Goal: Task Accomplishment & Management: Manage account settings

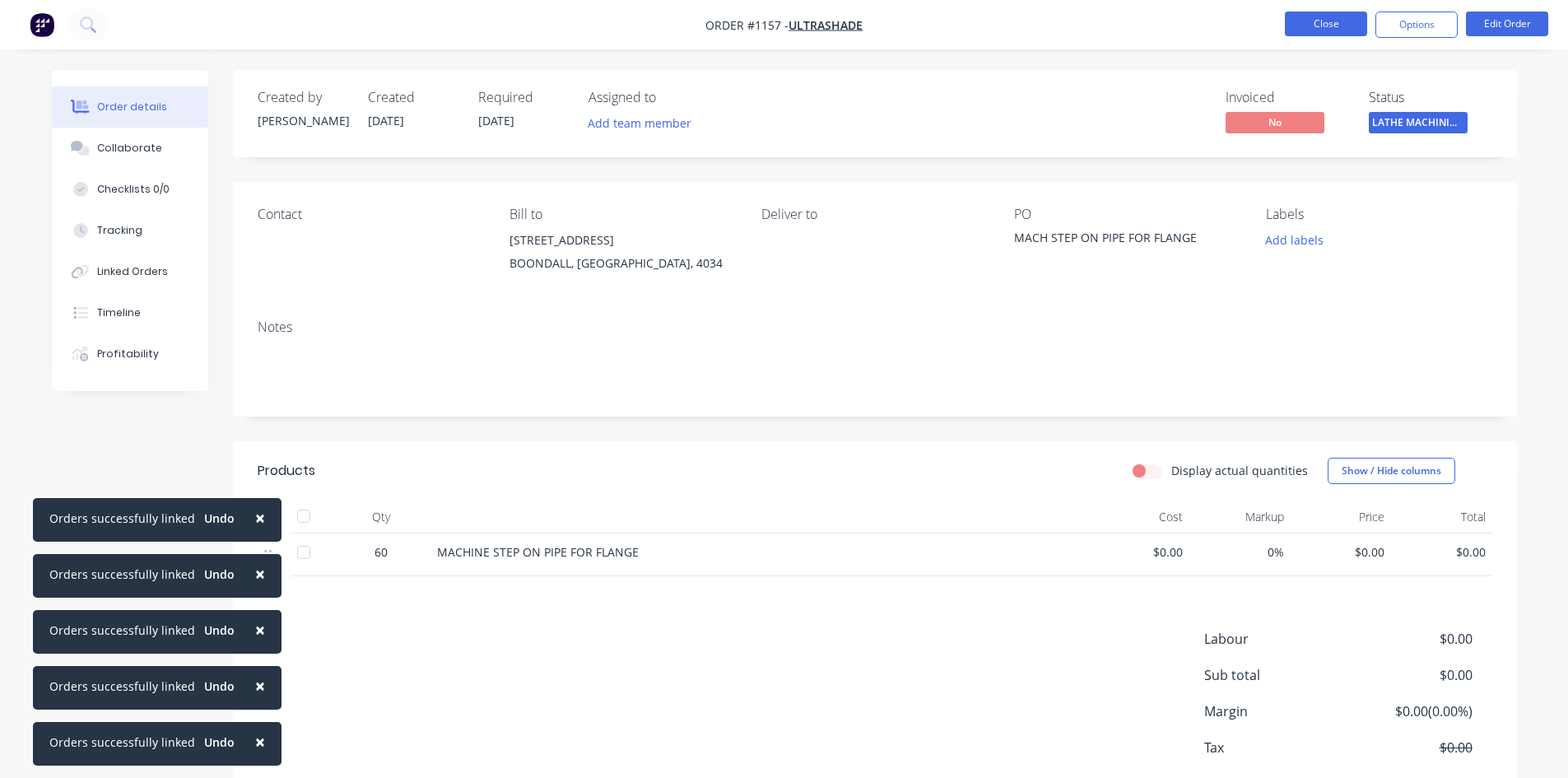
click at [1309, 26] on button "Close" at bounding box center [1326, 24] width 82 height 25
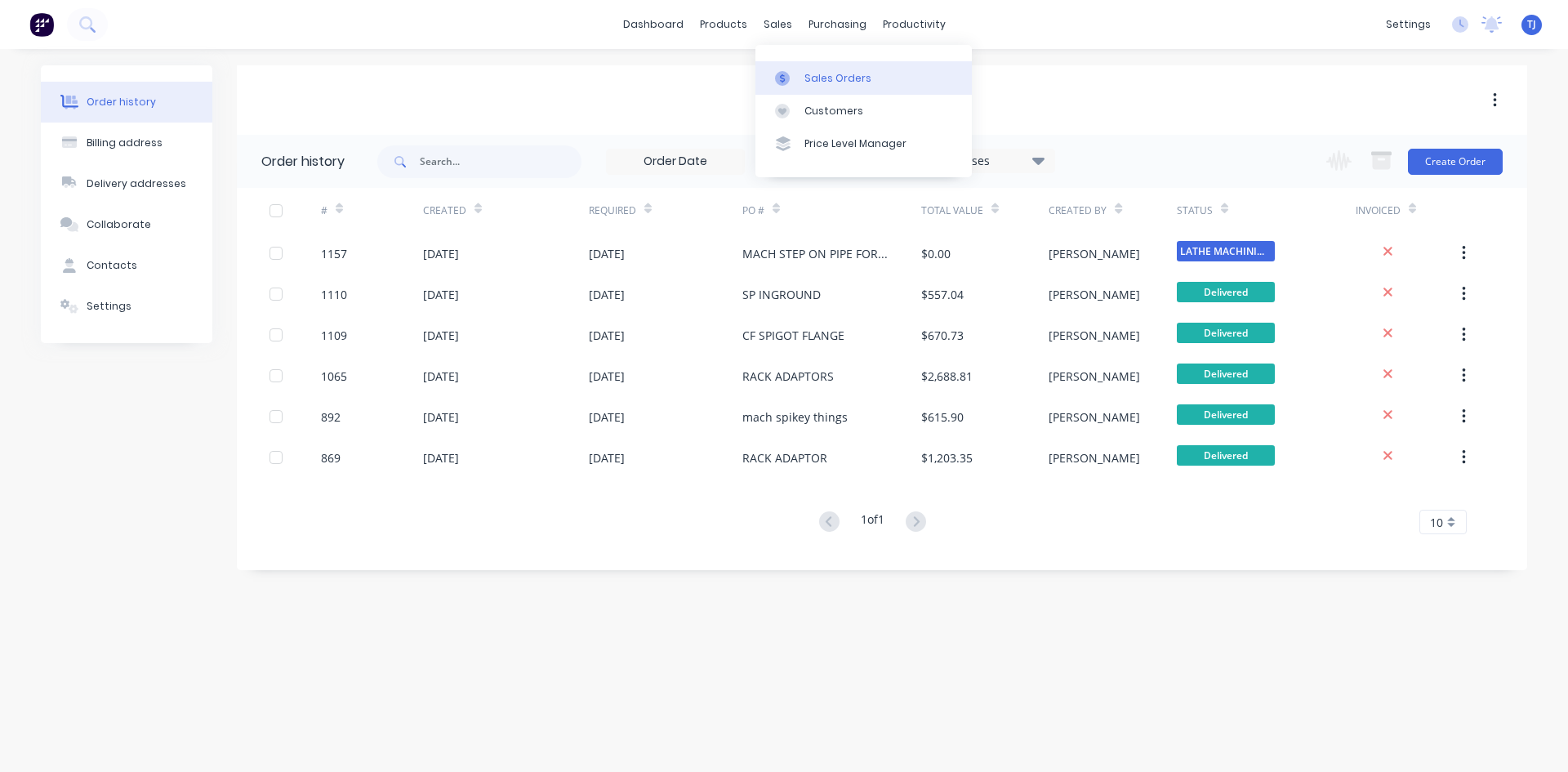
click at [824, 83] on div "Sales Orders" at bounding box center [838, 78] width 67 height 15
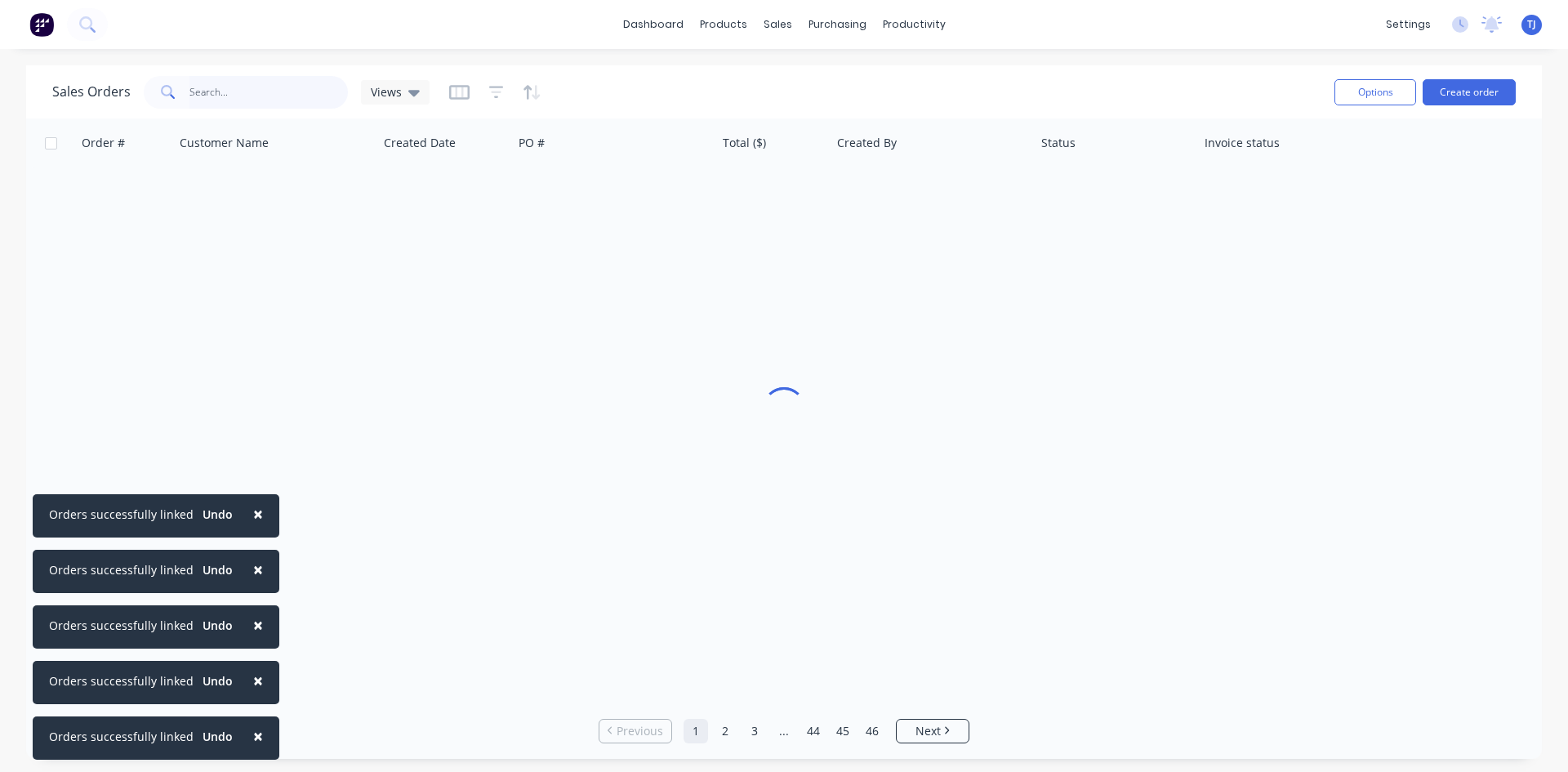
click at [272, 101] on input "text" at bounding box center [269, 92] width 159 height 33
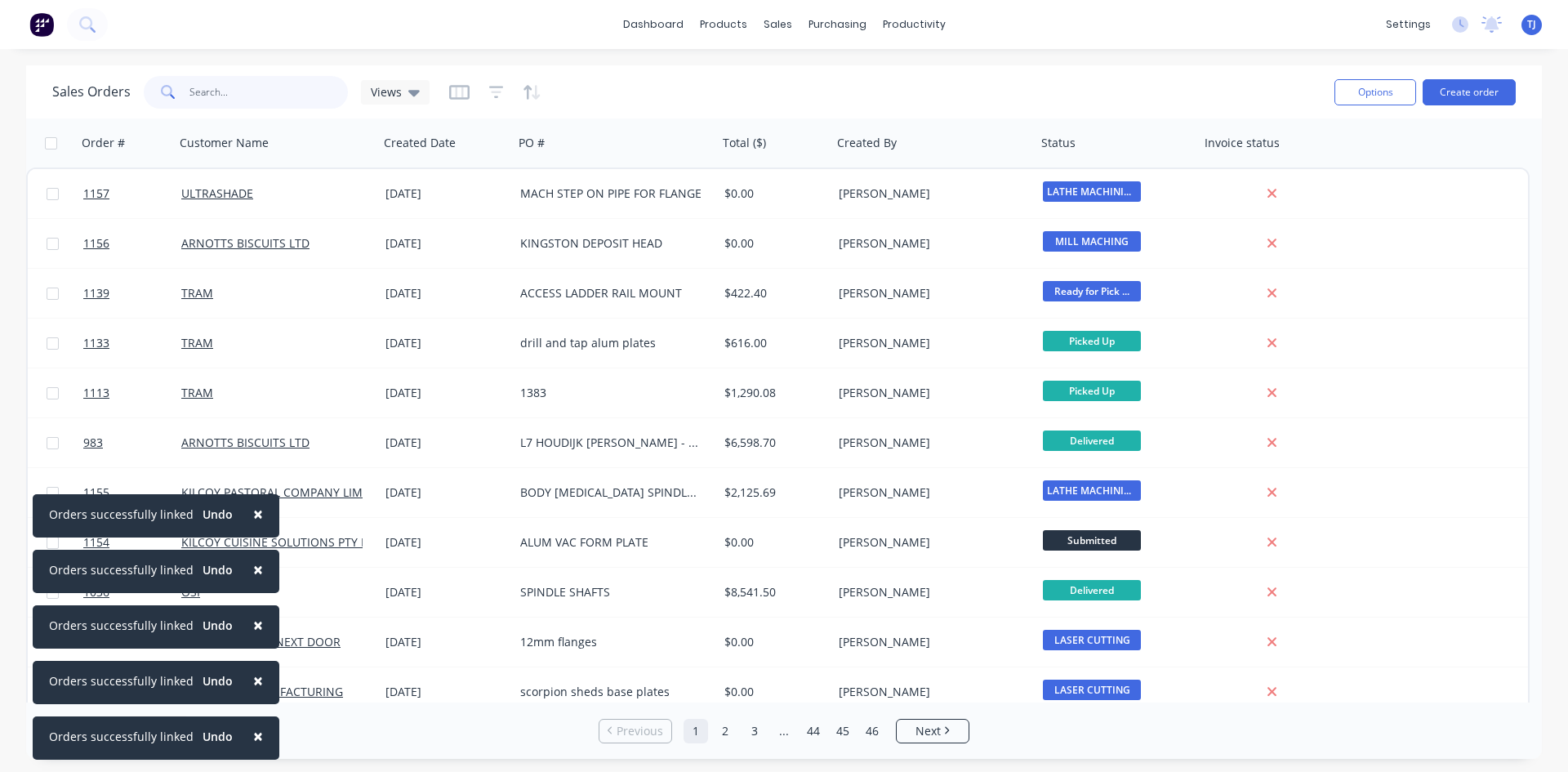
click at [272, 100] on input "text" at bounding box center [269, 92] width 159 height 33
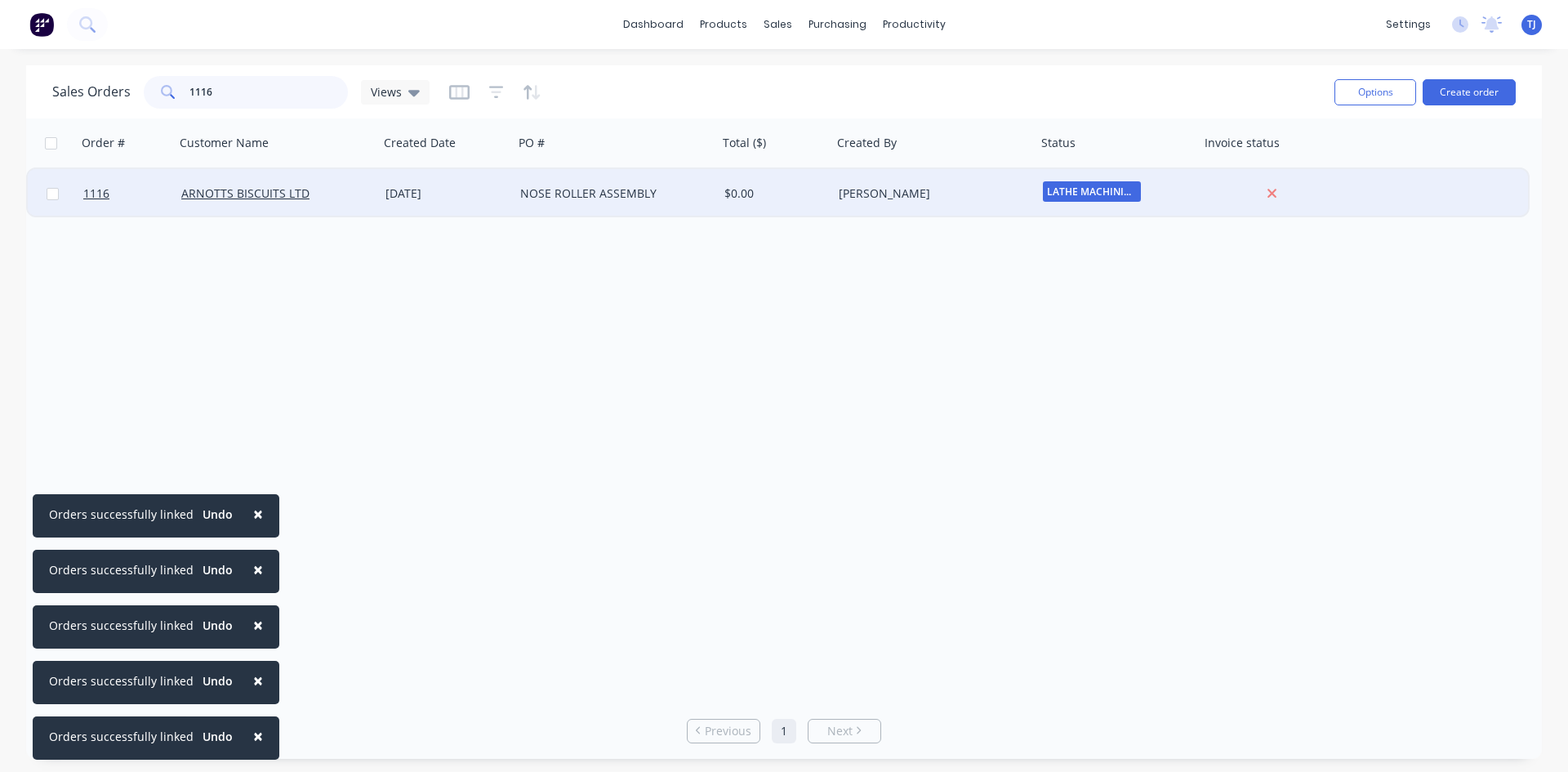
type input "1116"
click at [545, 196] on div "NOSE ROLLER ASSEMBLY" at bounding box center [610, 194] width 181 height 16
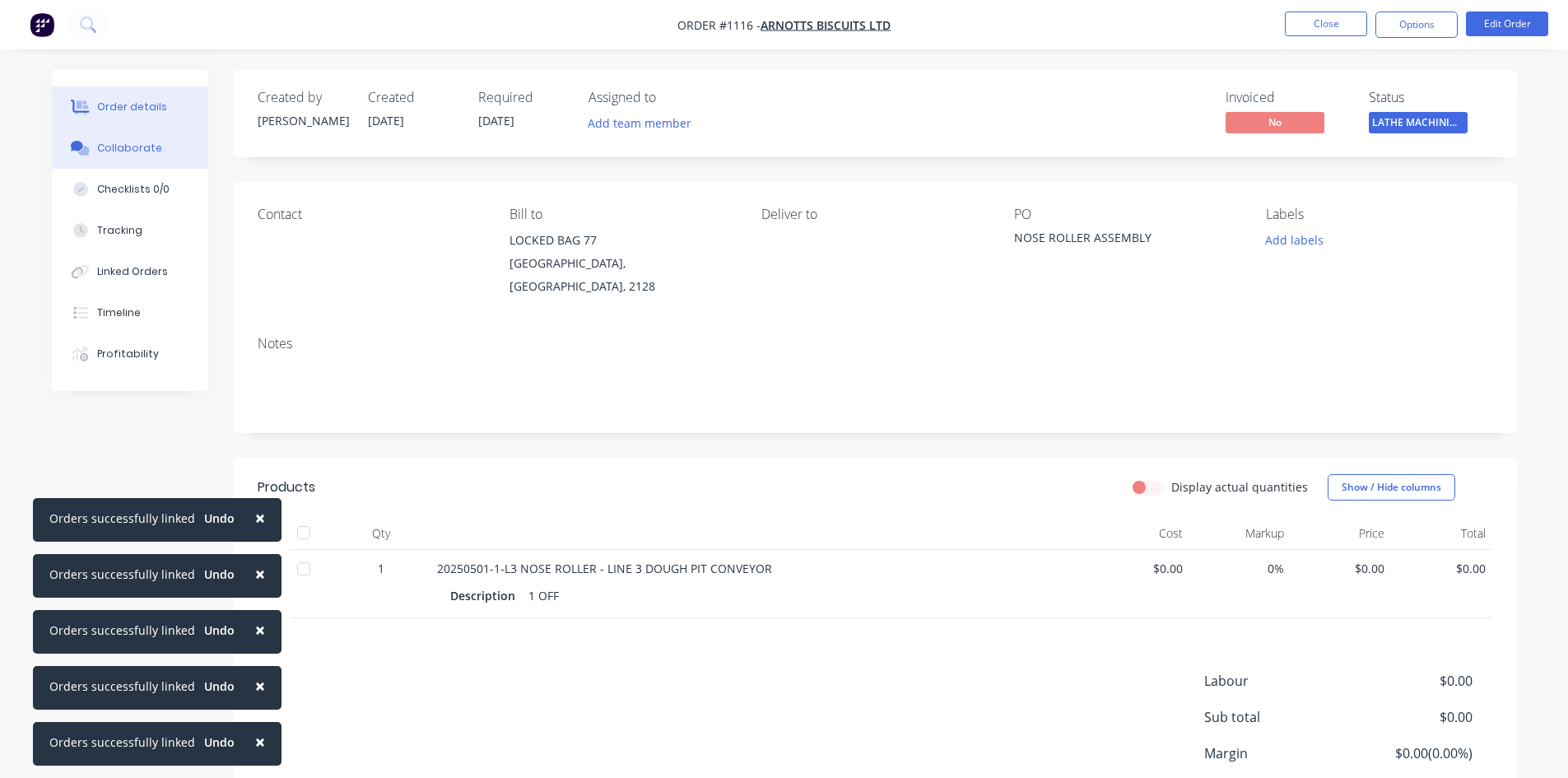
click at [96, 156] on button "Collaborate" at bounding box center [129, 148] width 156 height 41
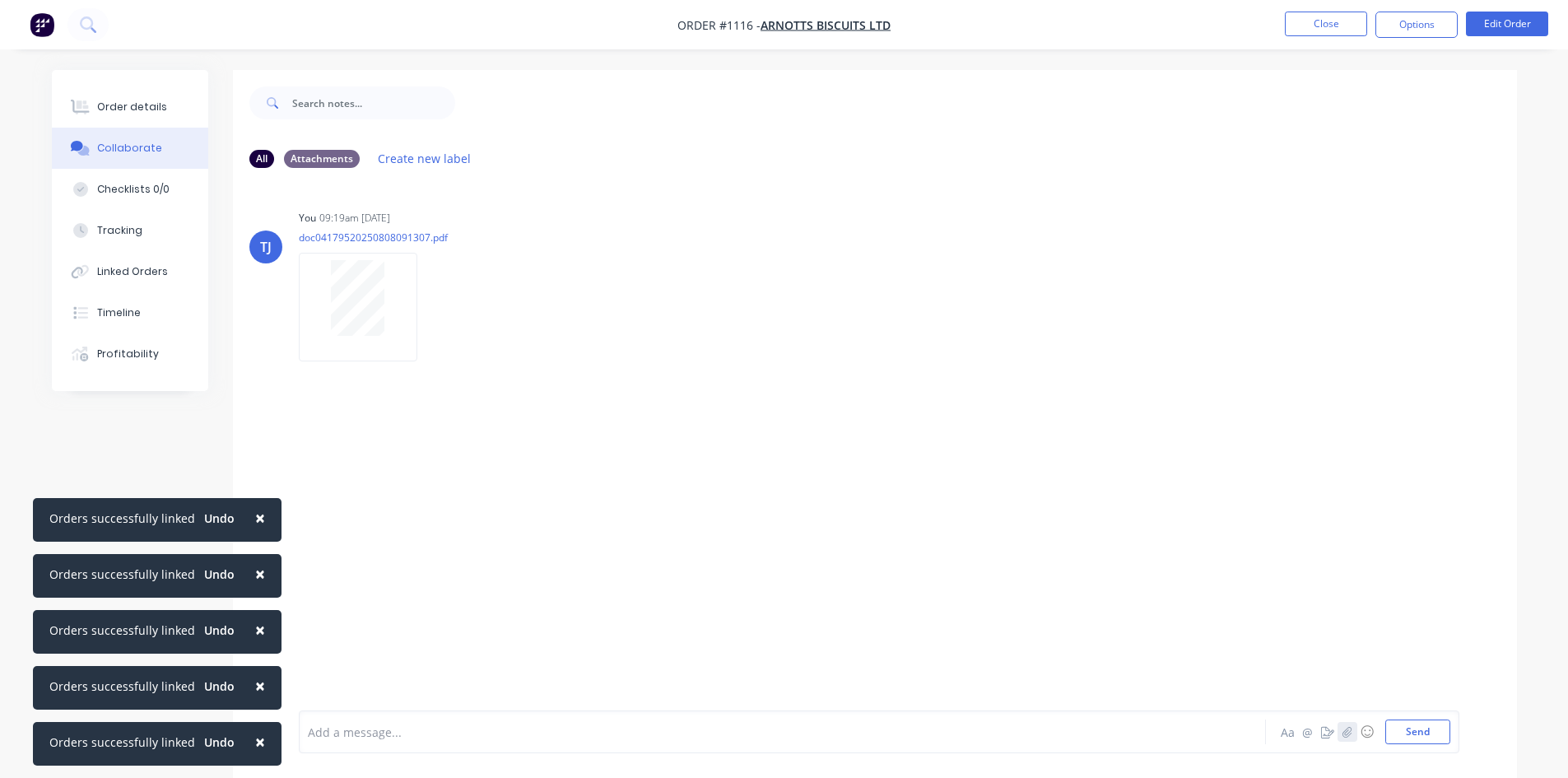
click at [1347, 735] on icon "button" at bounding box center [1346, 732] width 10 height 12
click at [1418, 733] on button "Send" at bounding box center [1417, 732] width 65 height 25
click at [103, 105] on div "Order details" at bounding box center [132, 107] width 70 height 15
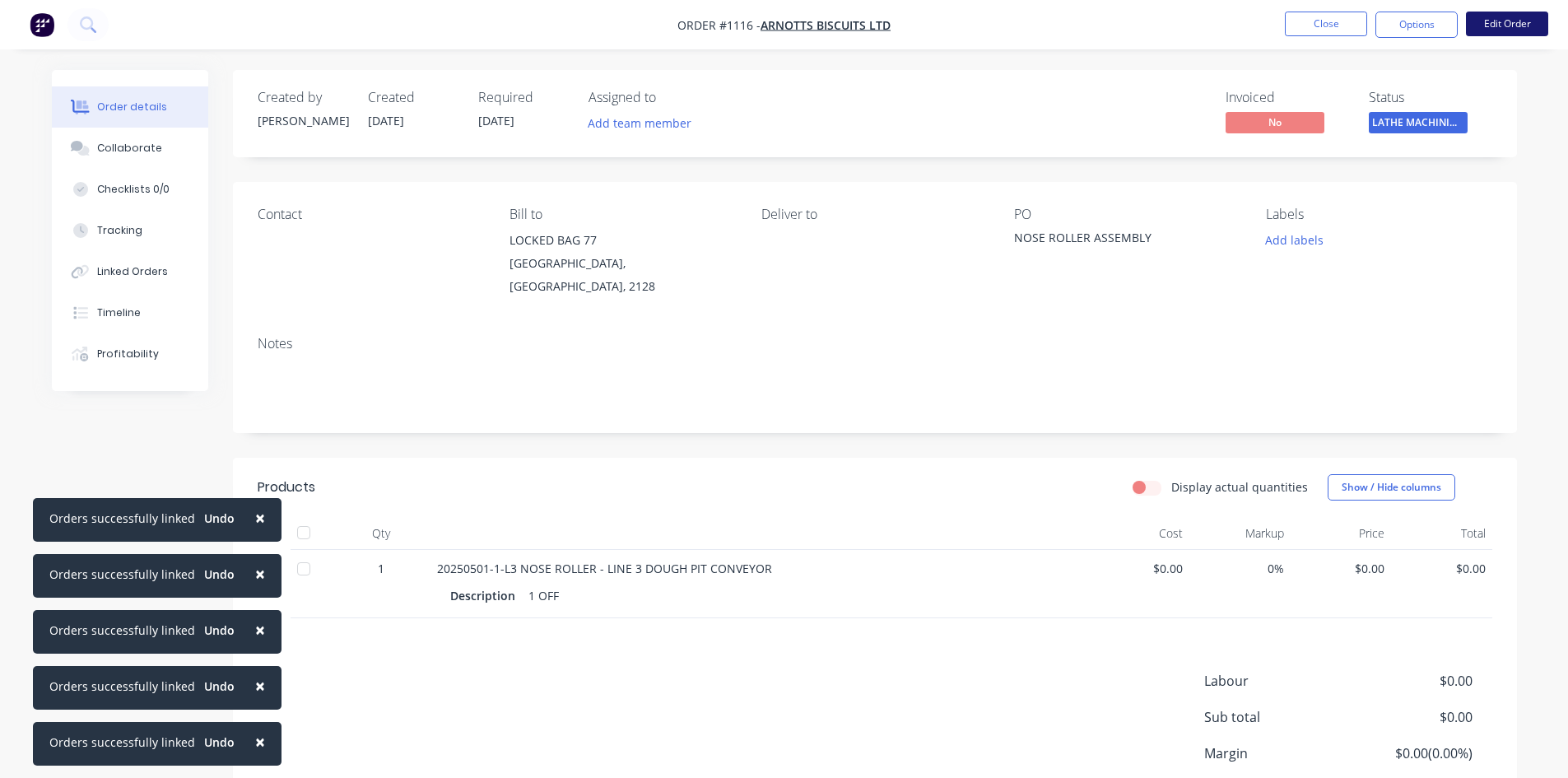
click at [1509, 26] on button "Edit Order" at bounding box center [1507, 24] width 82 height 25
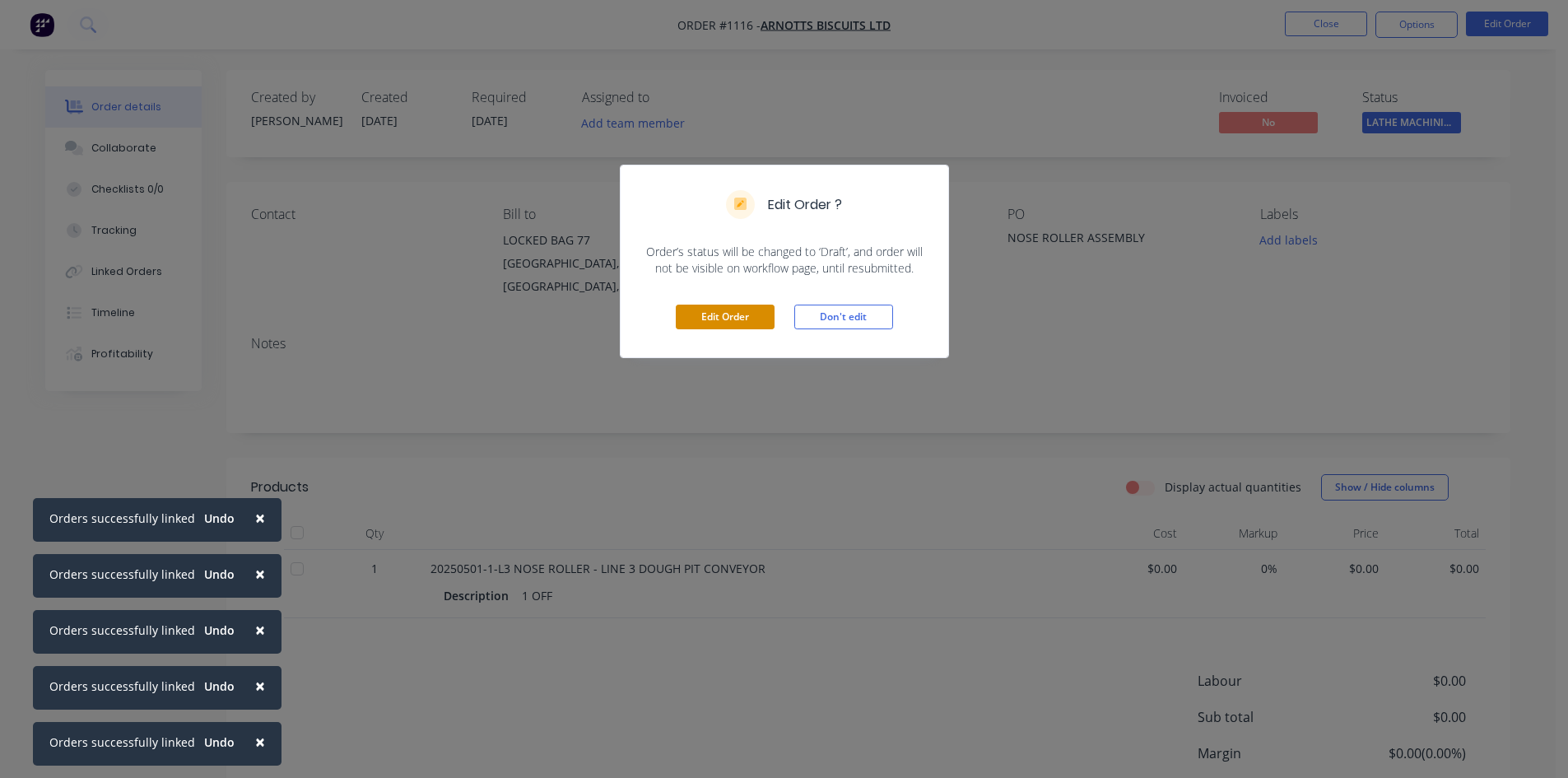
click at [685, 317] on button "Edit Order" at bounding box center [725, 317] width 99 height 25
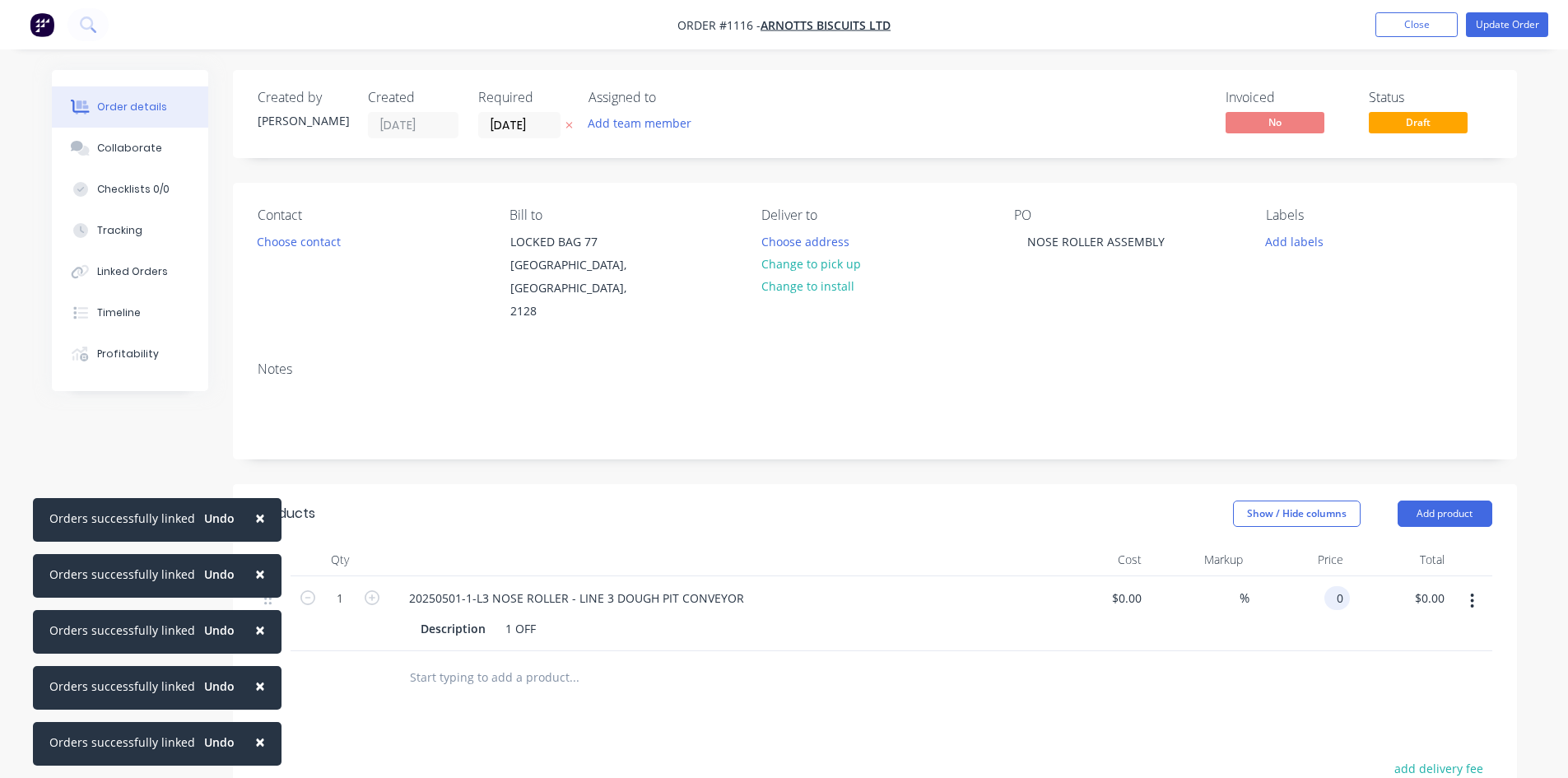
click at [1336, 586] on input "0" at bounding box center [1340, 598] width 19 height 24
type input "$2,205.74"
click at [1510, 24] on button "Update Order" at bounding box center [1507, 25] width 82 height 25
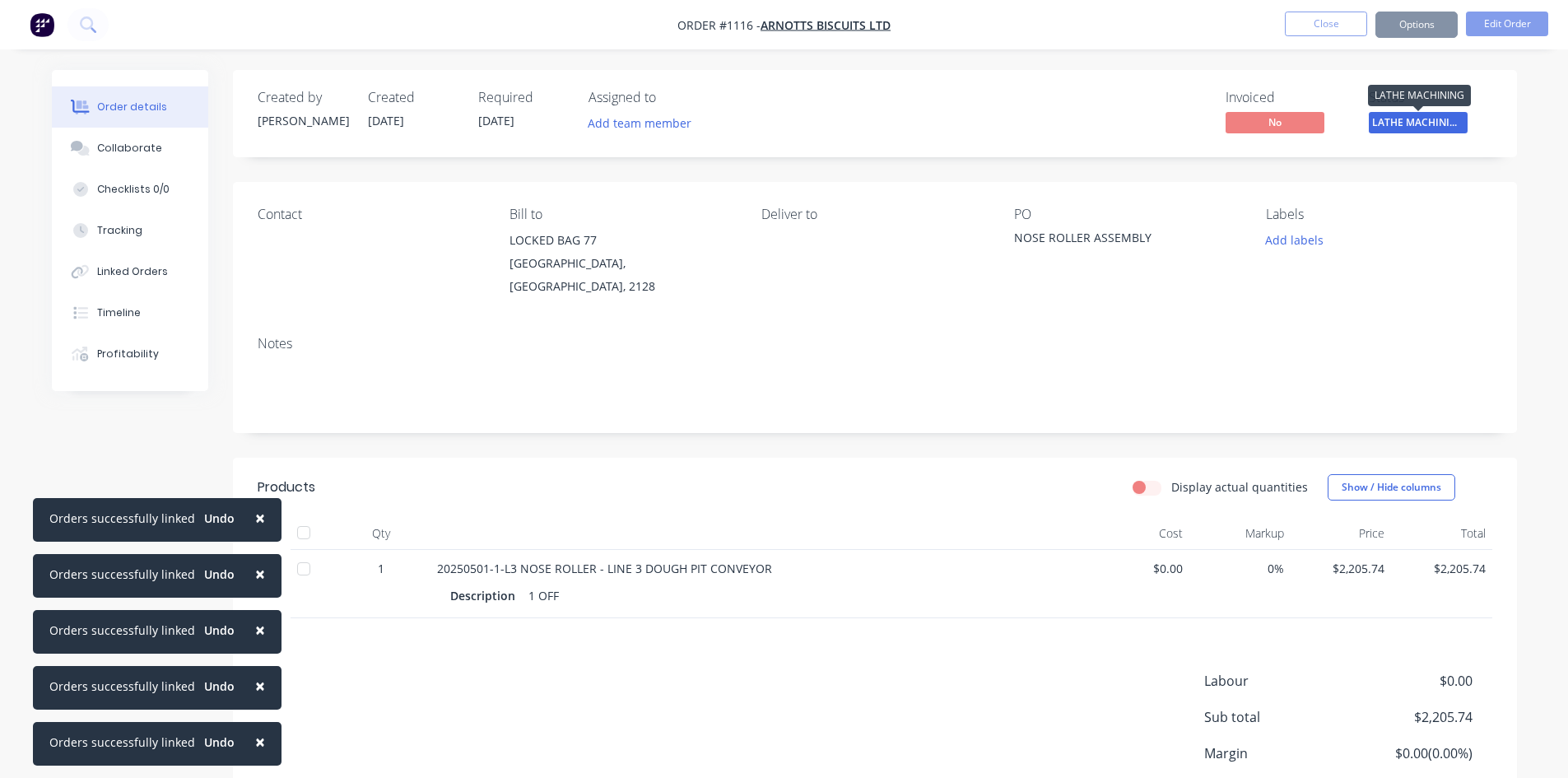
click at [1437, 120] on span "LATHE MACHINING" at bounding box center [1418, 122] width 99 height 20
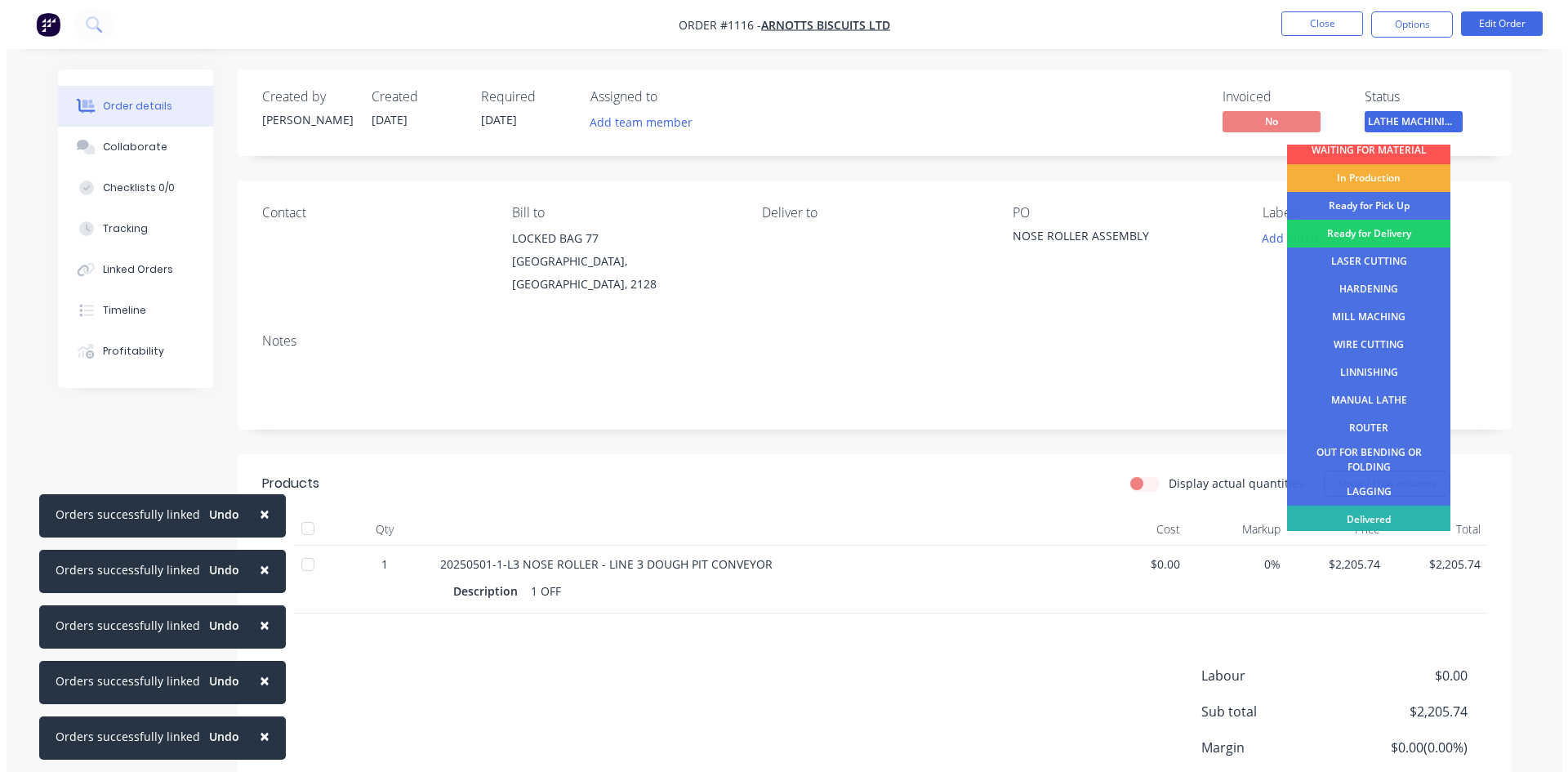
scroll to position [66, 0]
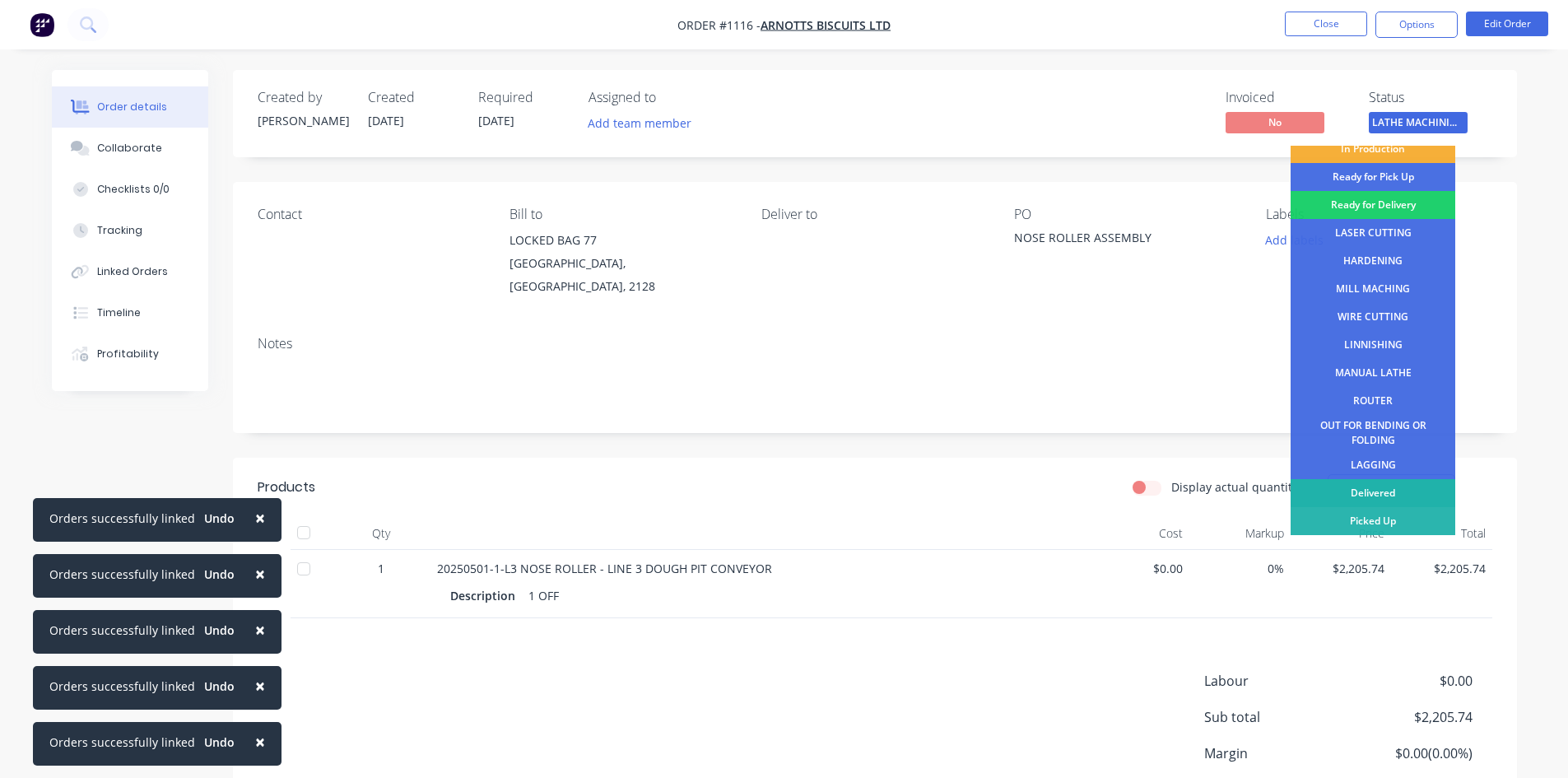
click at [1373, 490] on div "Delivered" at bounding box center [1373, 492] width 165 height 28
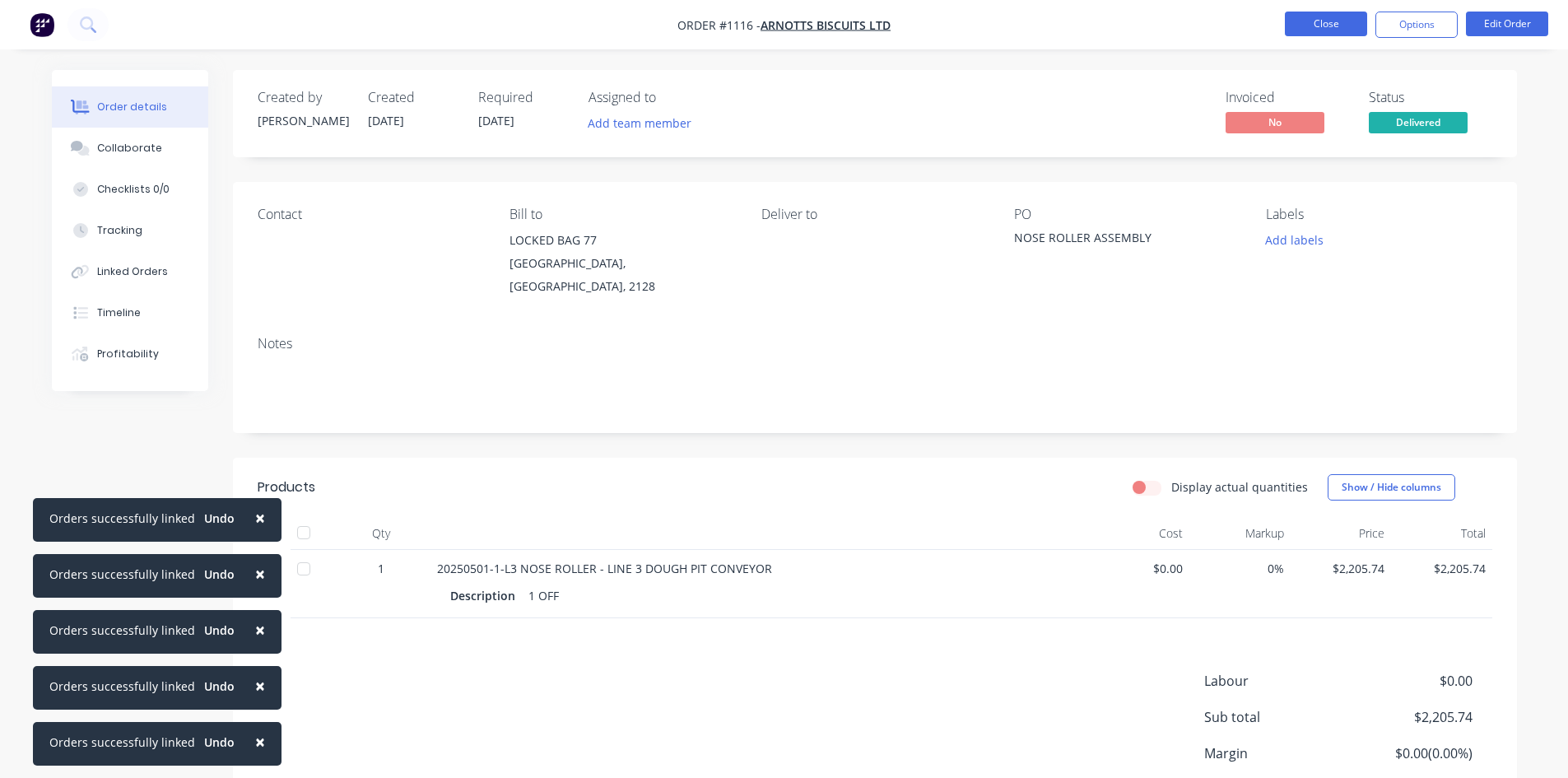
click at [1315, 27] on button "Close" at bounding box center [1326, 24] width 82 height 25
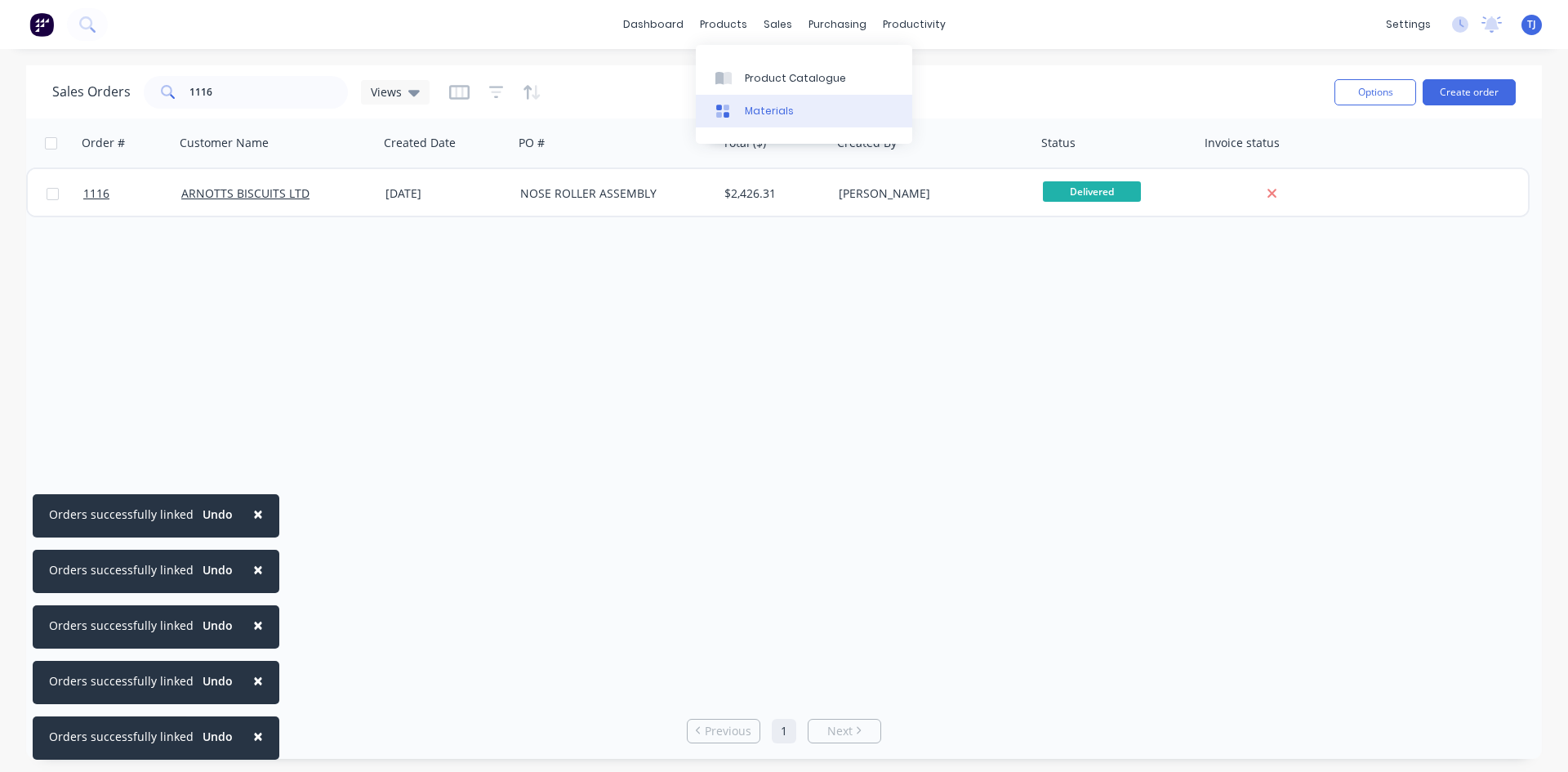
click at [768, 95] on link "Materials" at bounding box center [804, 111] width 217 height 33
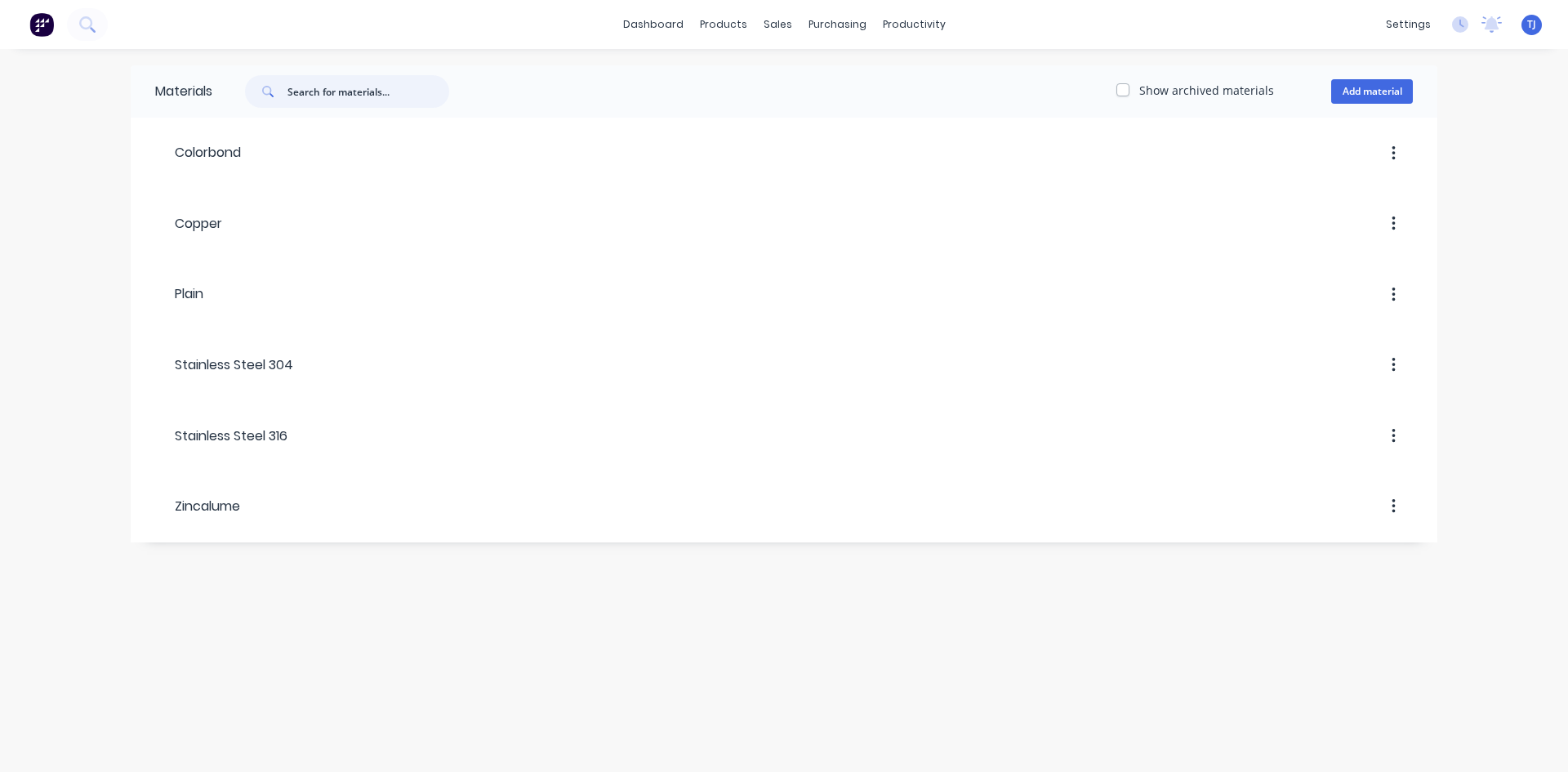
click at [306, 95] on input "text" at bounding box center [368, 91] width 162 height 33
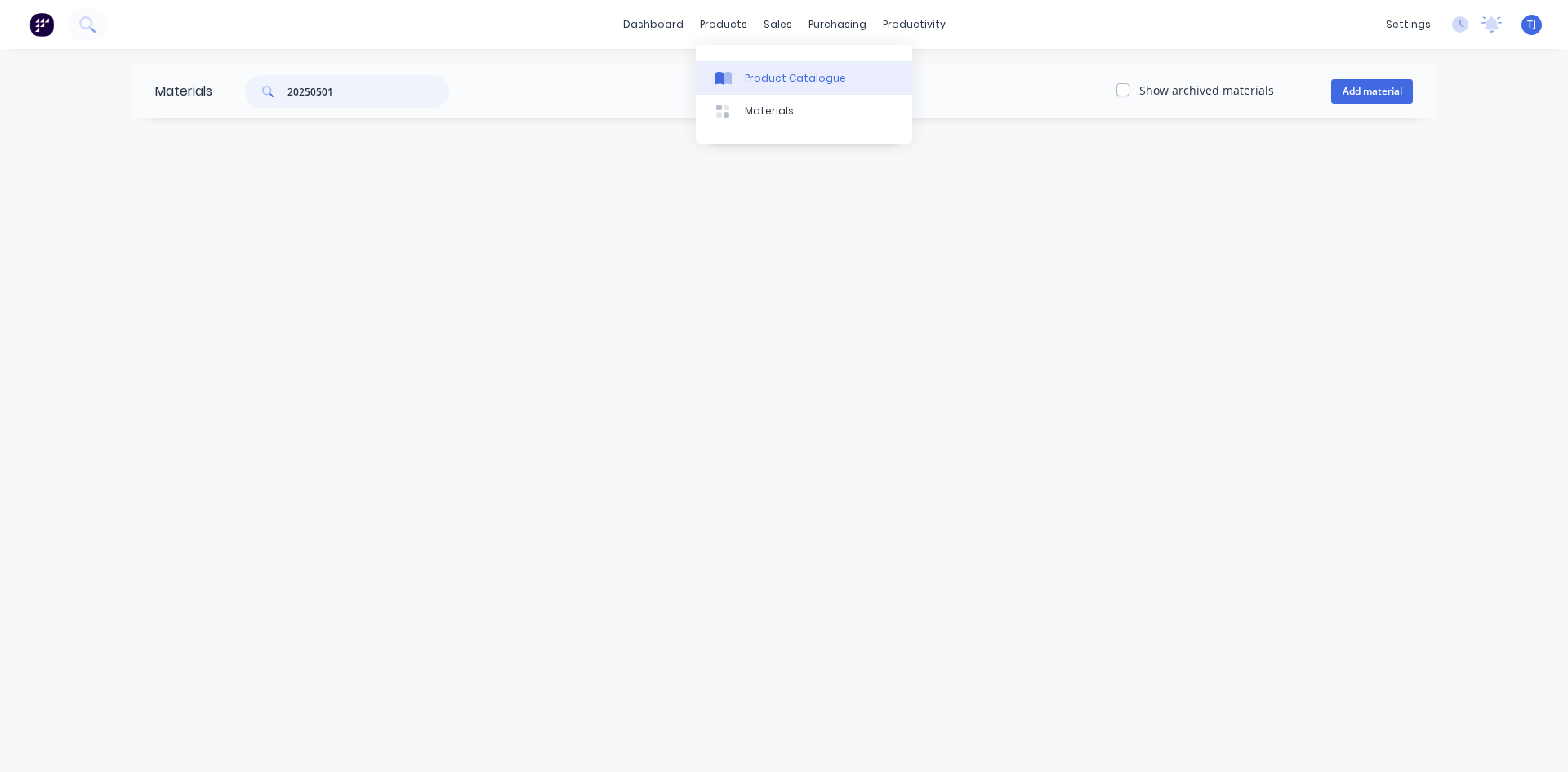
type input "20250501"
click at [750, 80] on div "Product Catalogue" at bounding box center [795, 78] width 102 height 15
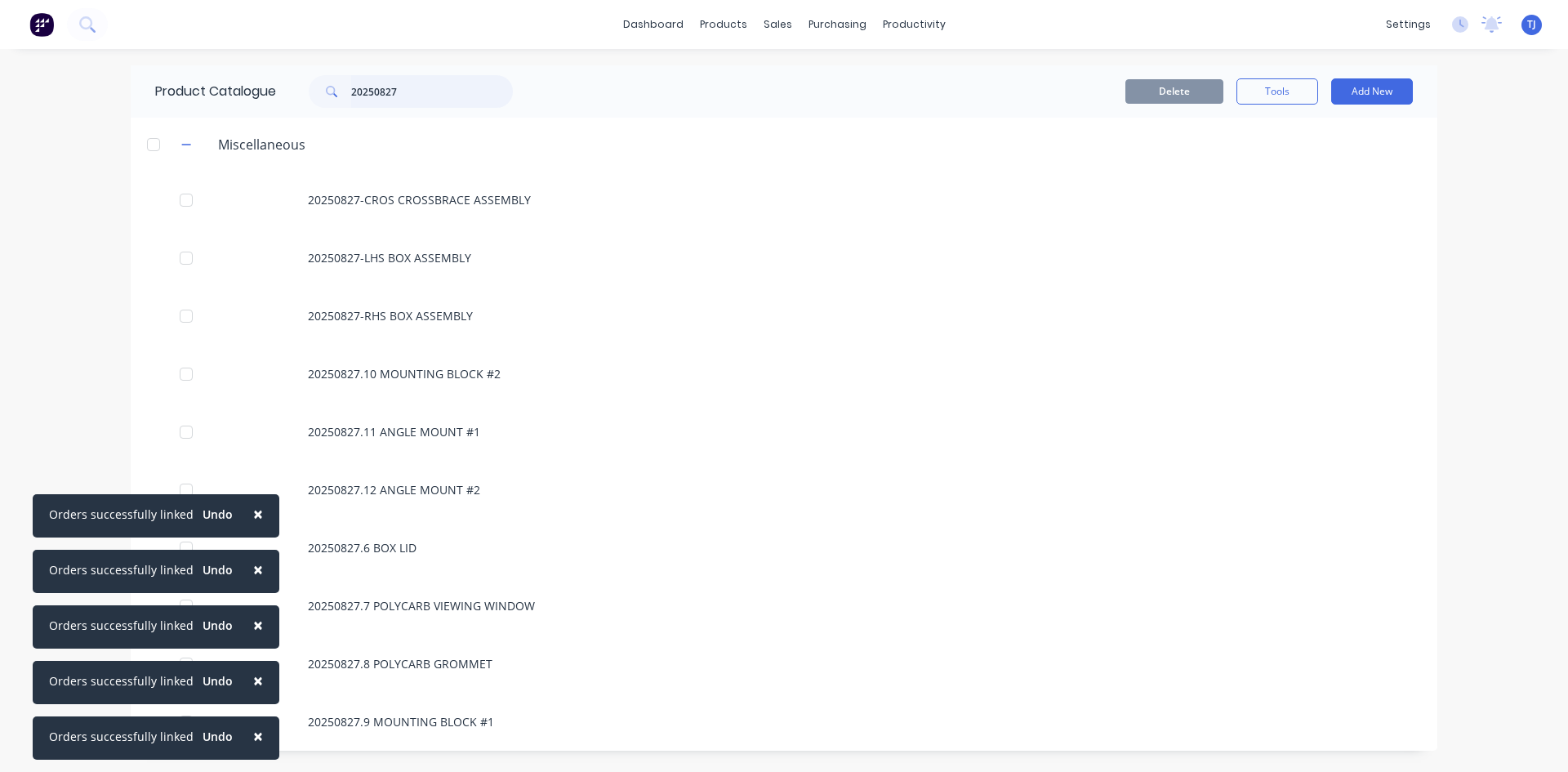
click at [374, 80] on input "20250827" at bounding box center [432, 91] width 162 height 33
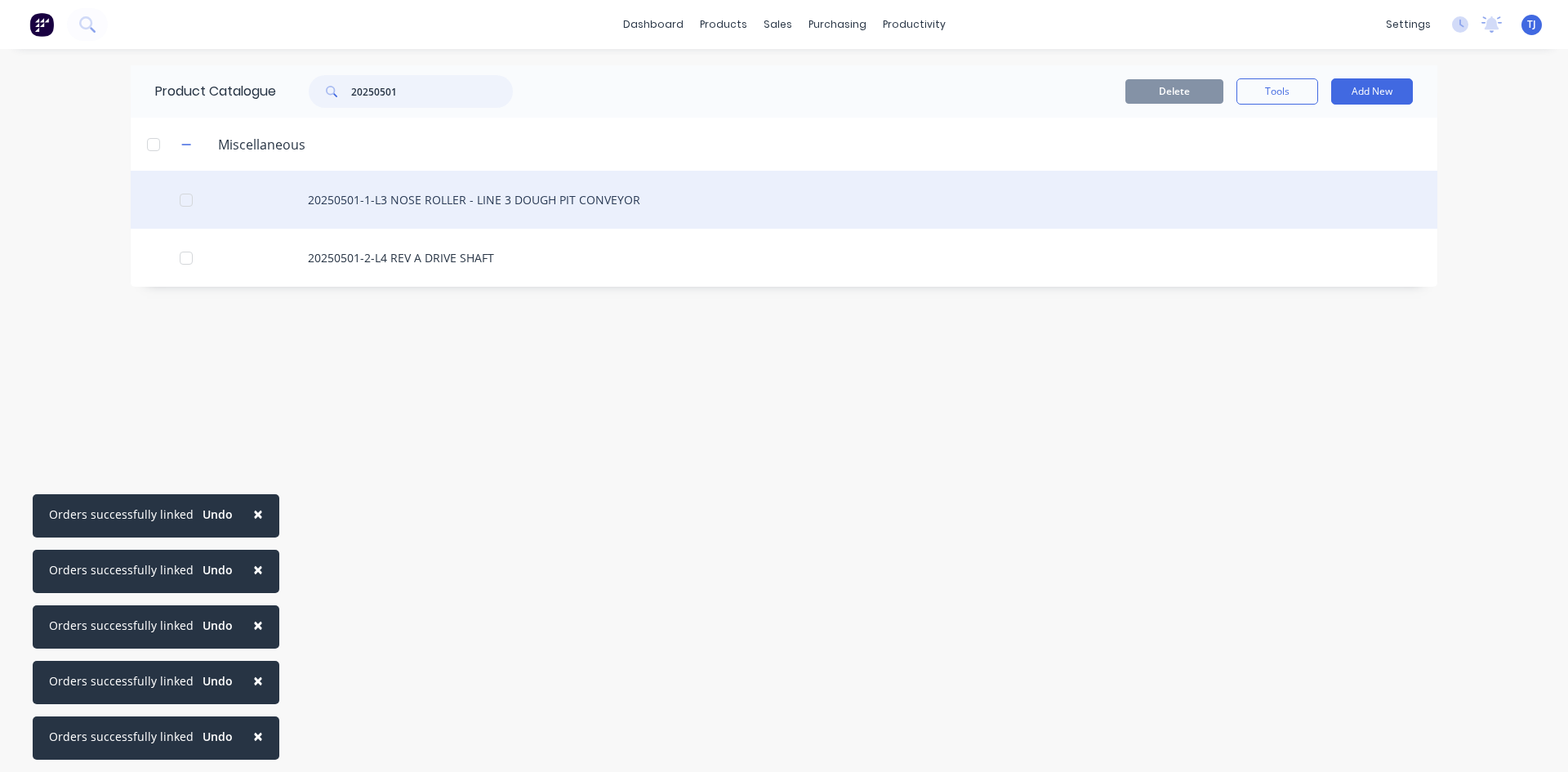
type input "20250501"
click at [425, 203] on div "20250501-1-L3 NOSE ROLLER - LINE 3 DOUGH PIT CONVEYOR" at bounding box center [784, 200] width 1307 height 58
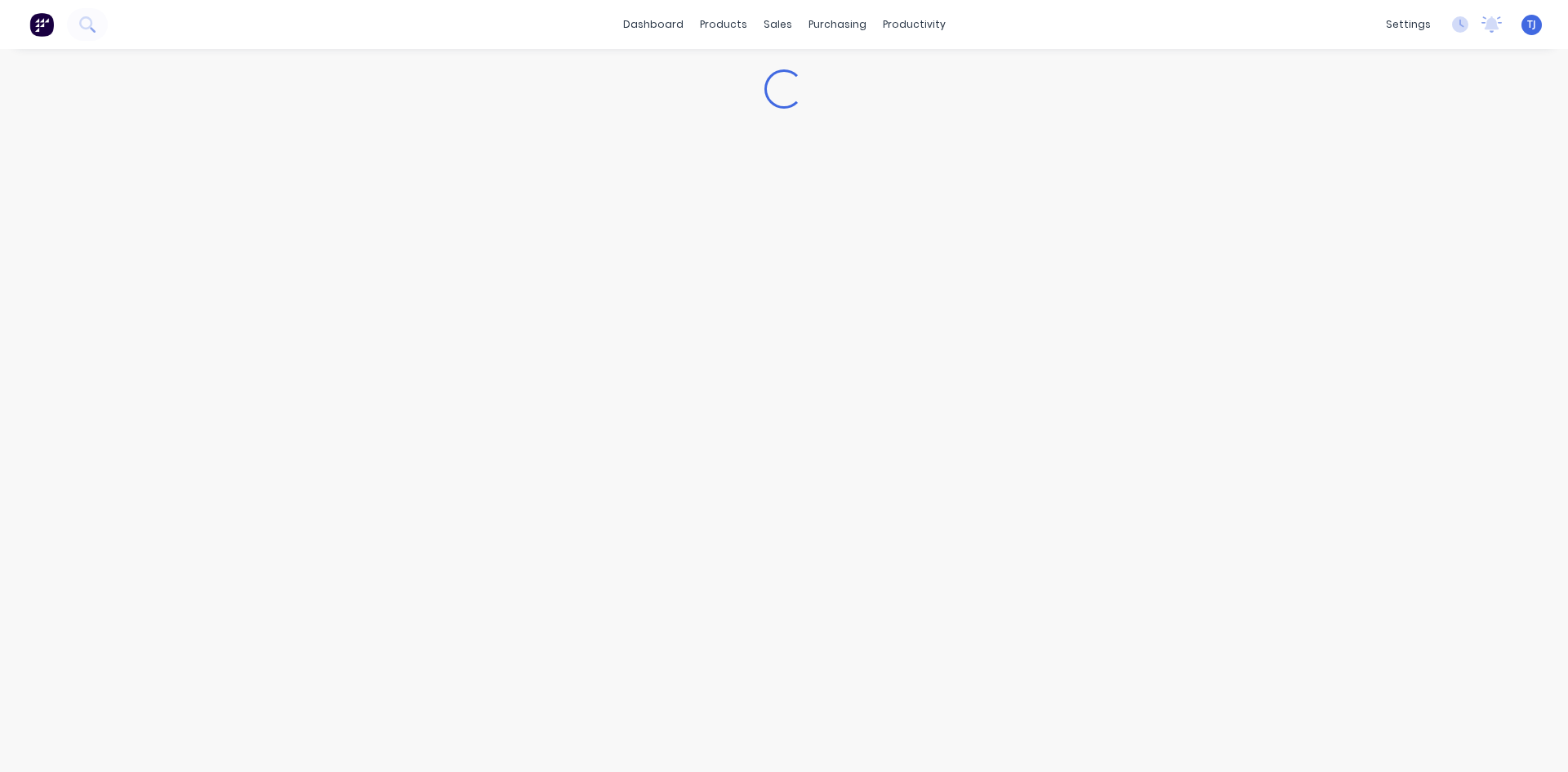
type textarea "x"
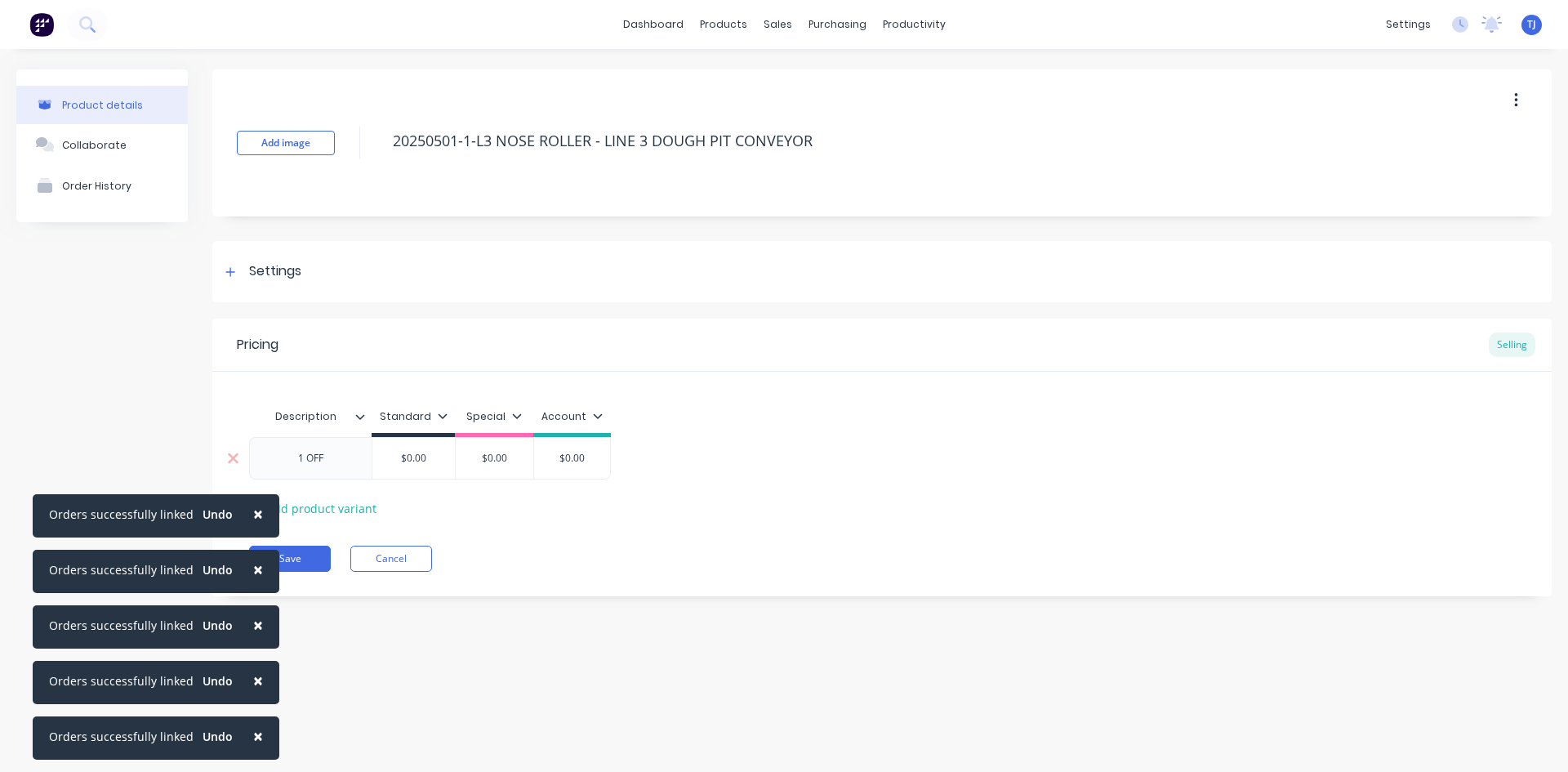
drag, startPoint x: 454, startPoint y: 424, endPoint x: 417, endPoint y: 464, distance: 54.5
click at [450, 426] on div "Standard" at bounding box center [413, 420] width 83 height 33
click at [412, 477] on div "$0.00" at bounding box center [413, 458] width 82 height 41
type input "$0.00"
click at [422, 473] on div "$0.00" at bounding box center [413, 458] width 82 height 41
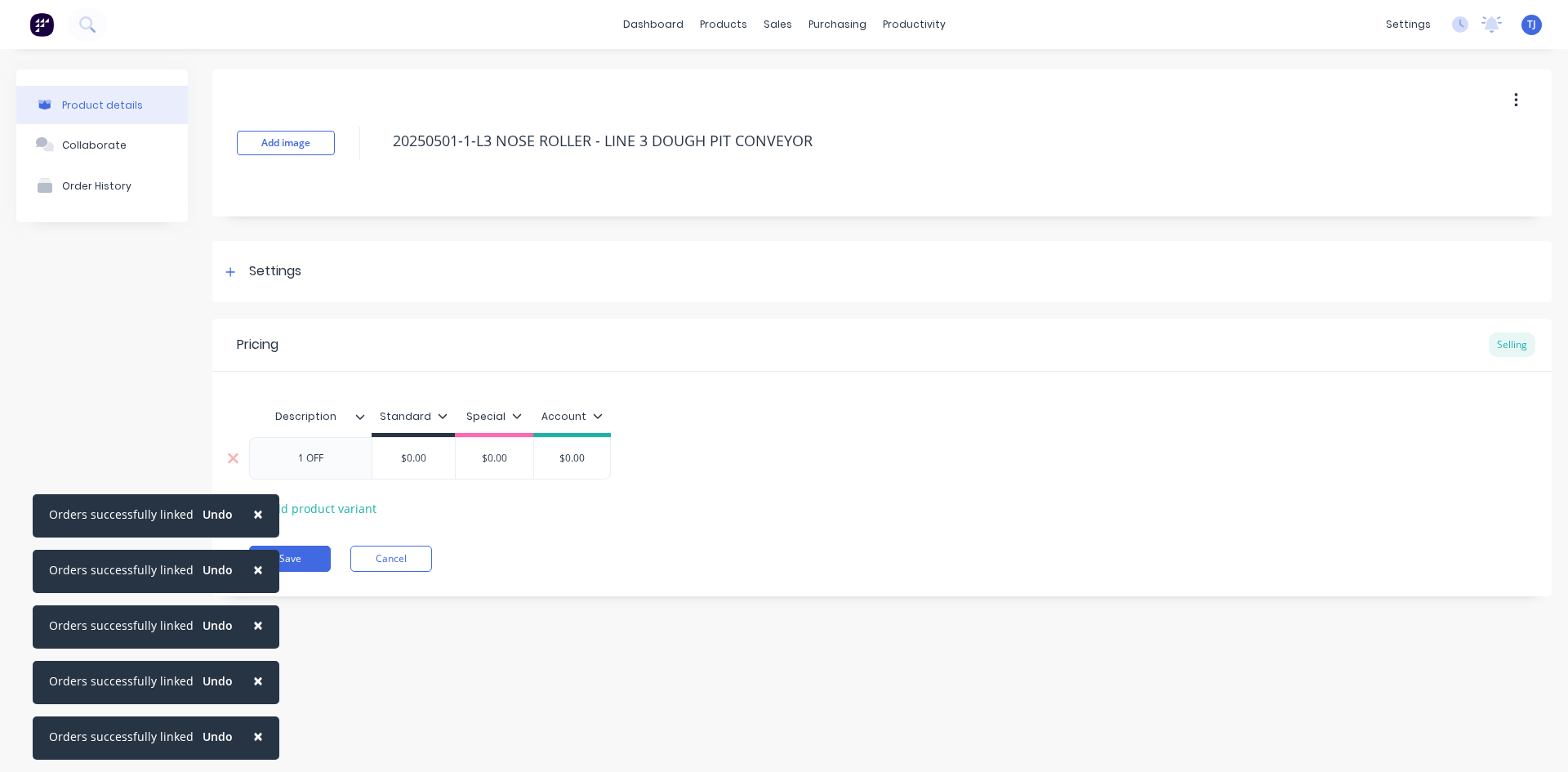
click at [422, 473] on div "$0.00" at bounding box center [413, 458] width 82 height 41
click at [424, 446] on div "$0.00" at bounding box center [413, 458] width 82 height 41
click at [421, 456] on input "$0.00" at bounding box center [413, 458] width 82 height 15
click at [416, 456] on input "$0.00" at bounding box center [413, 458] width 82 height 15
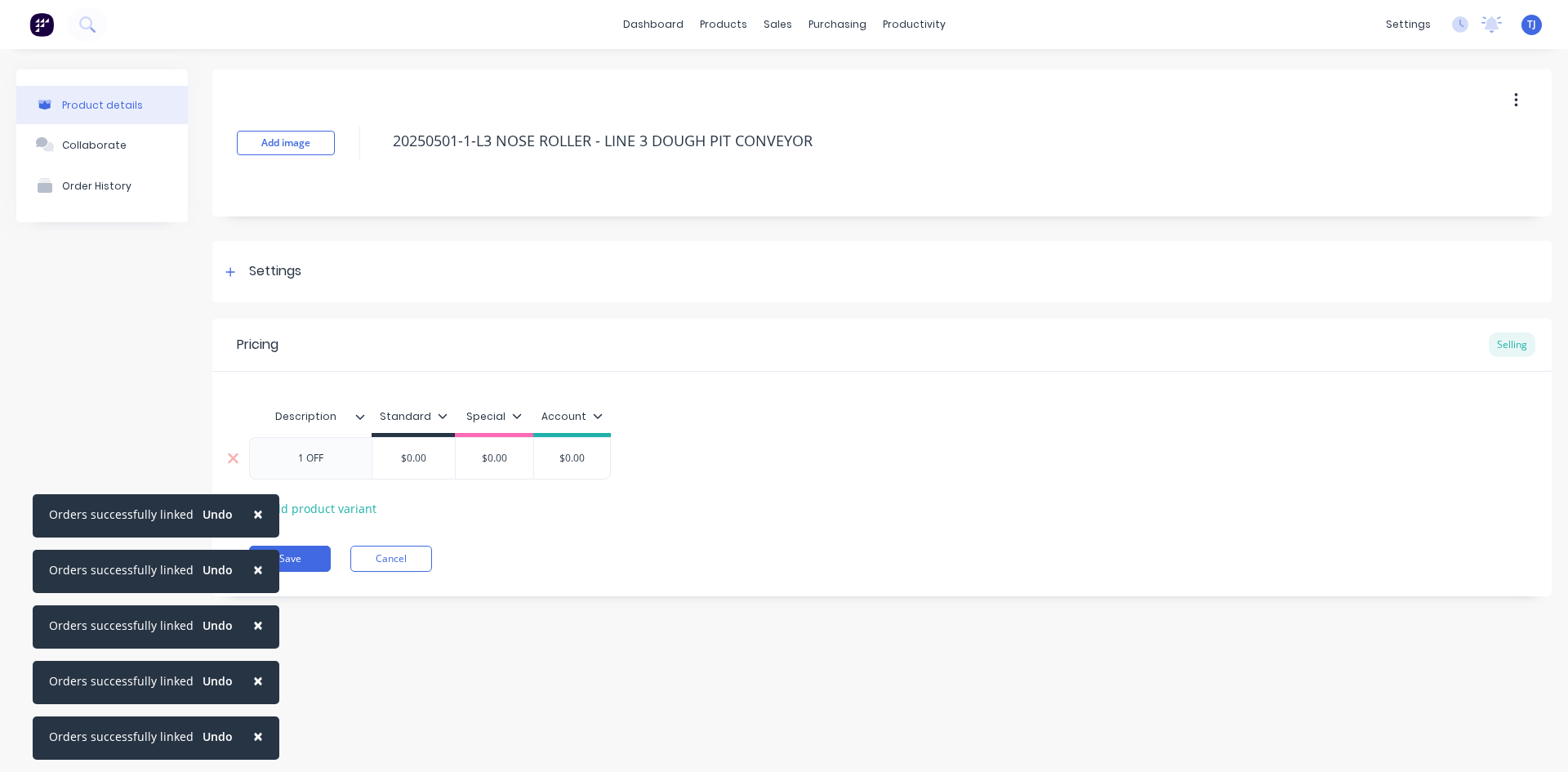
click at [336, 457] on div "1 OFF" at bounding box center [311, 458] width 81 height 21
type textarea "x"
type input "2"
type textarea "x"
type input "22"
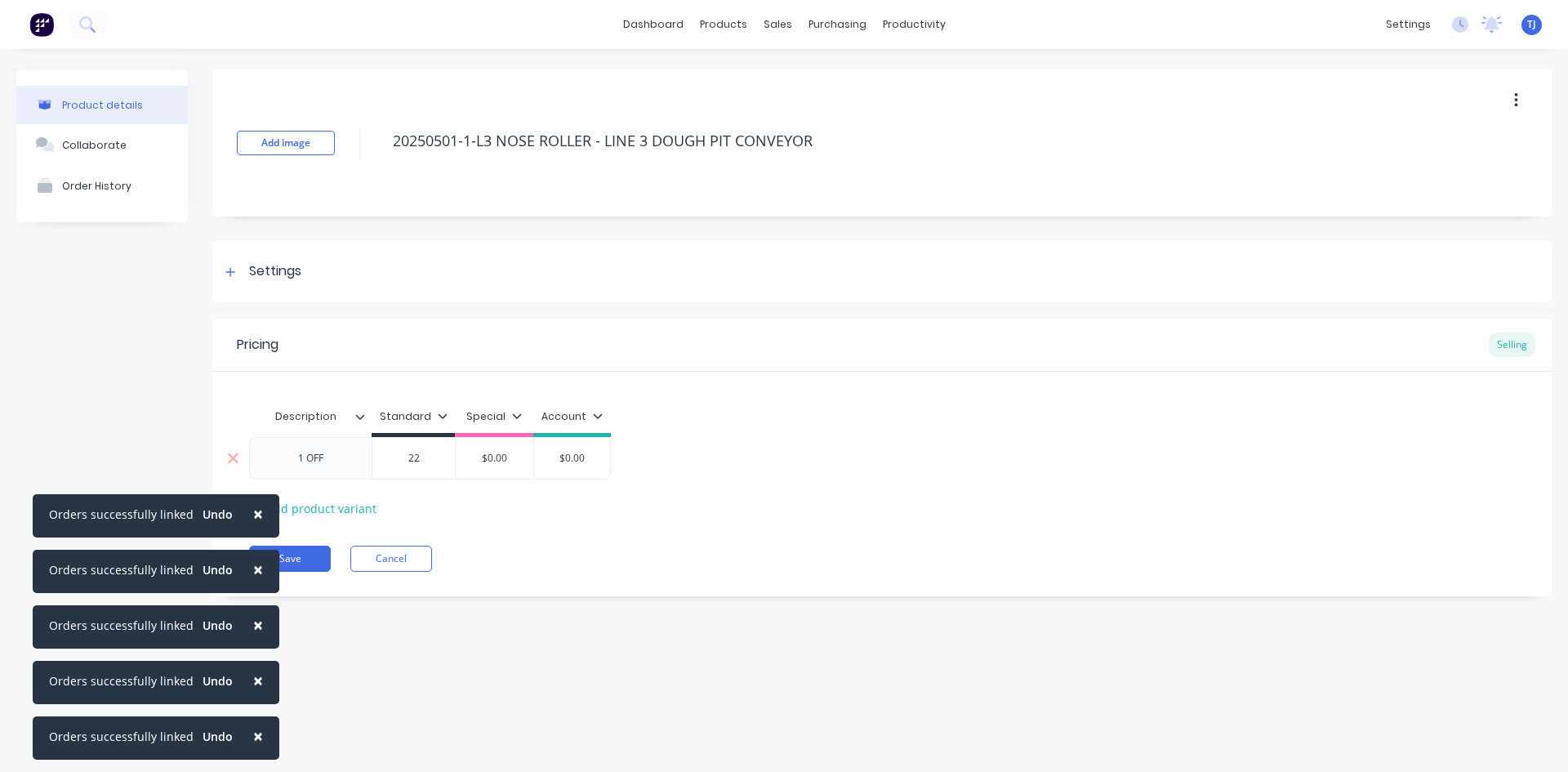
type textarea "x"
type input "220"
type textarea "x"
type input "2205"
type textarea "x"
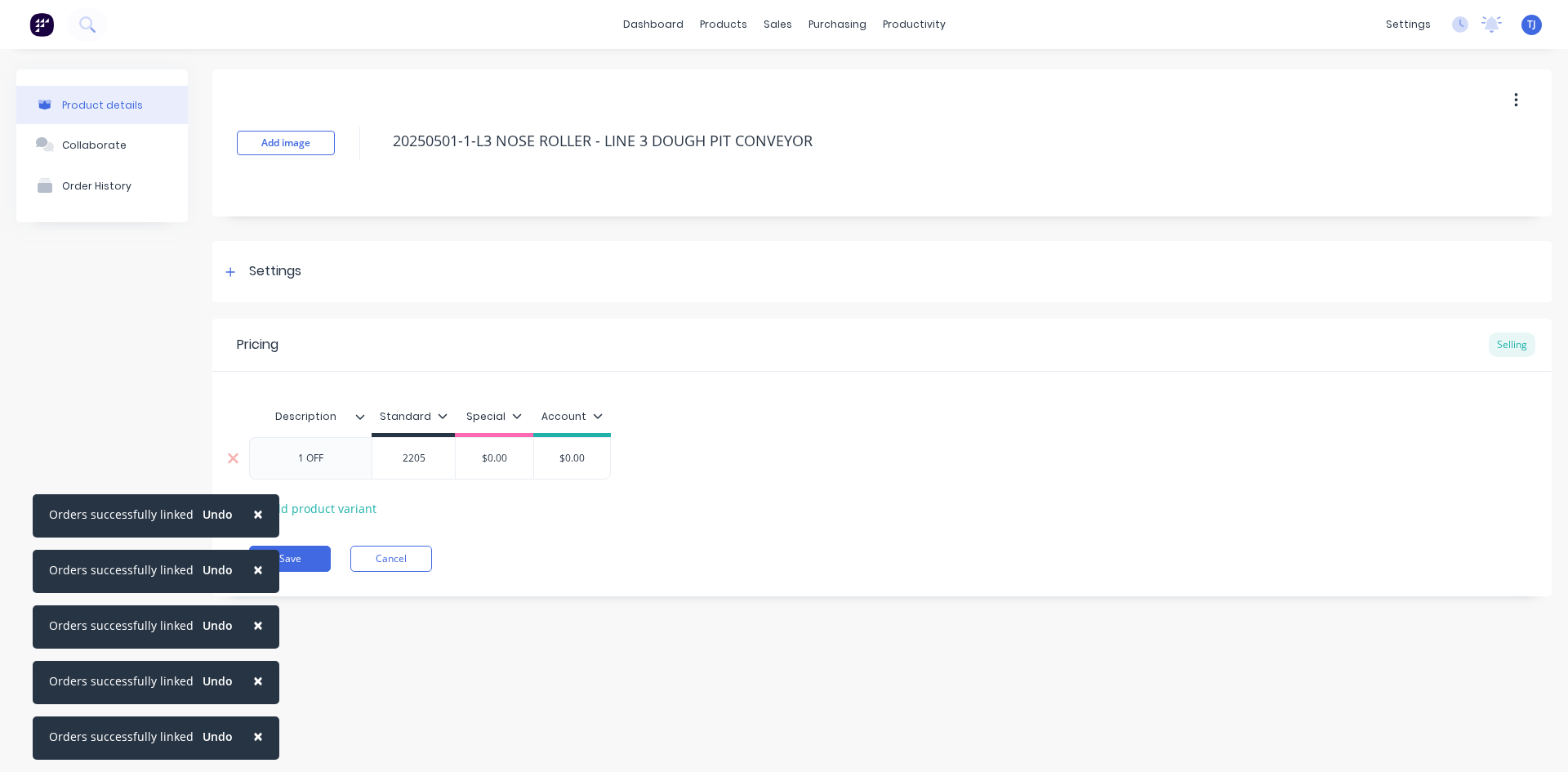
type input "2205."
type textarea "x"
type input "2205.7"
type textarea "x"
type input "2205.74"
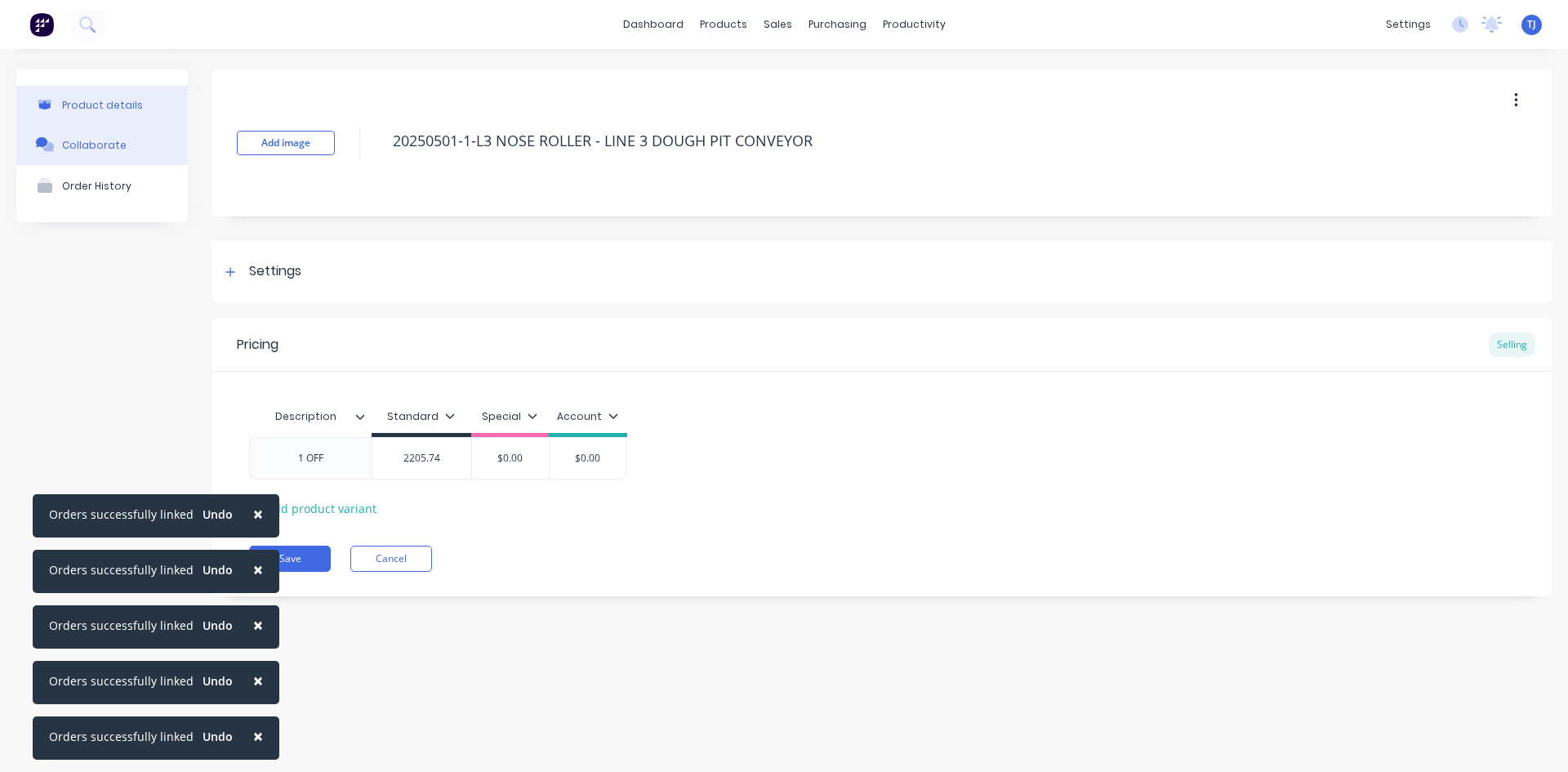
click at [105, 144] on div "Collaborate" at bounding box center [94, 145] width 65 height 12
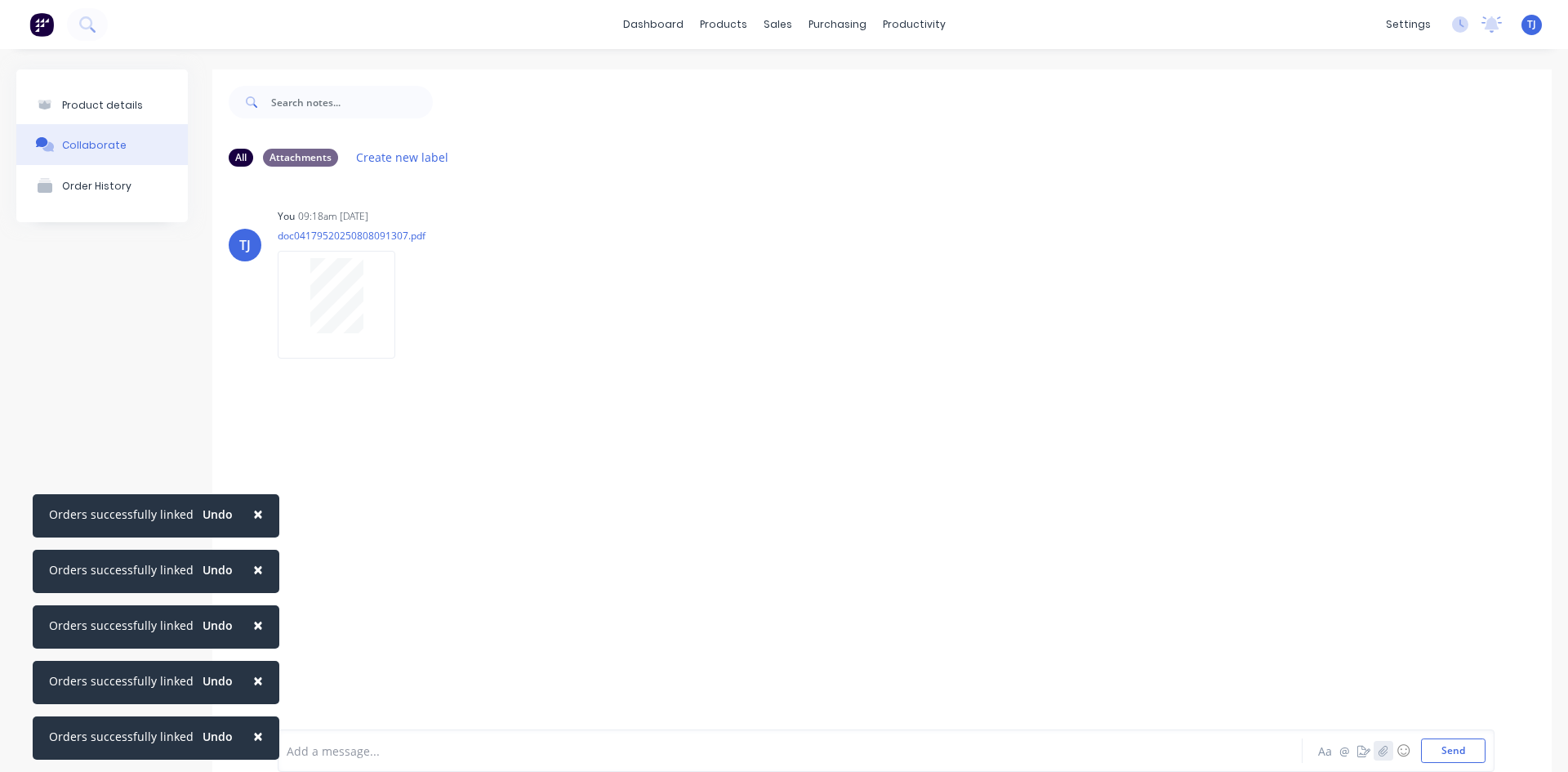
click at [1379, 747] on icon "button" at bounding box center [1383, 750] width 10 height 11
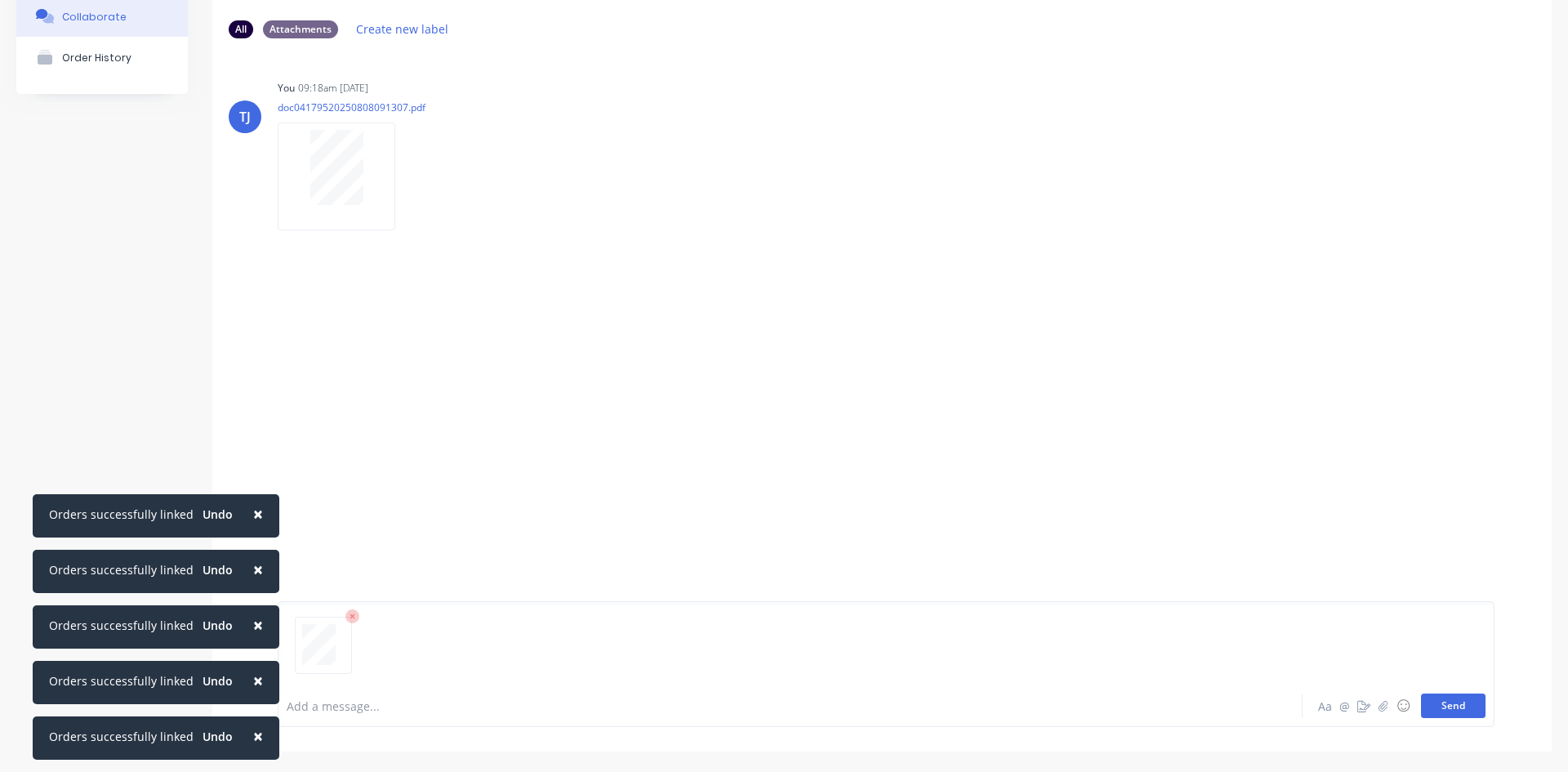
click at [1442, 708] on button "Send" at bounding box center [1453, 706] width 65 height 25
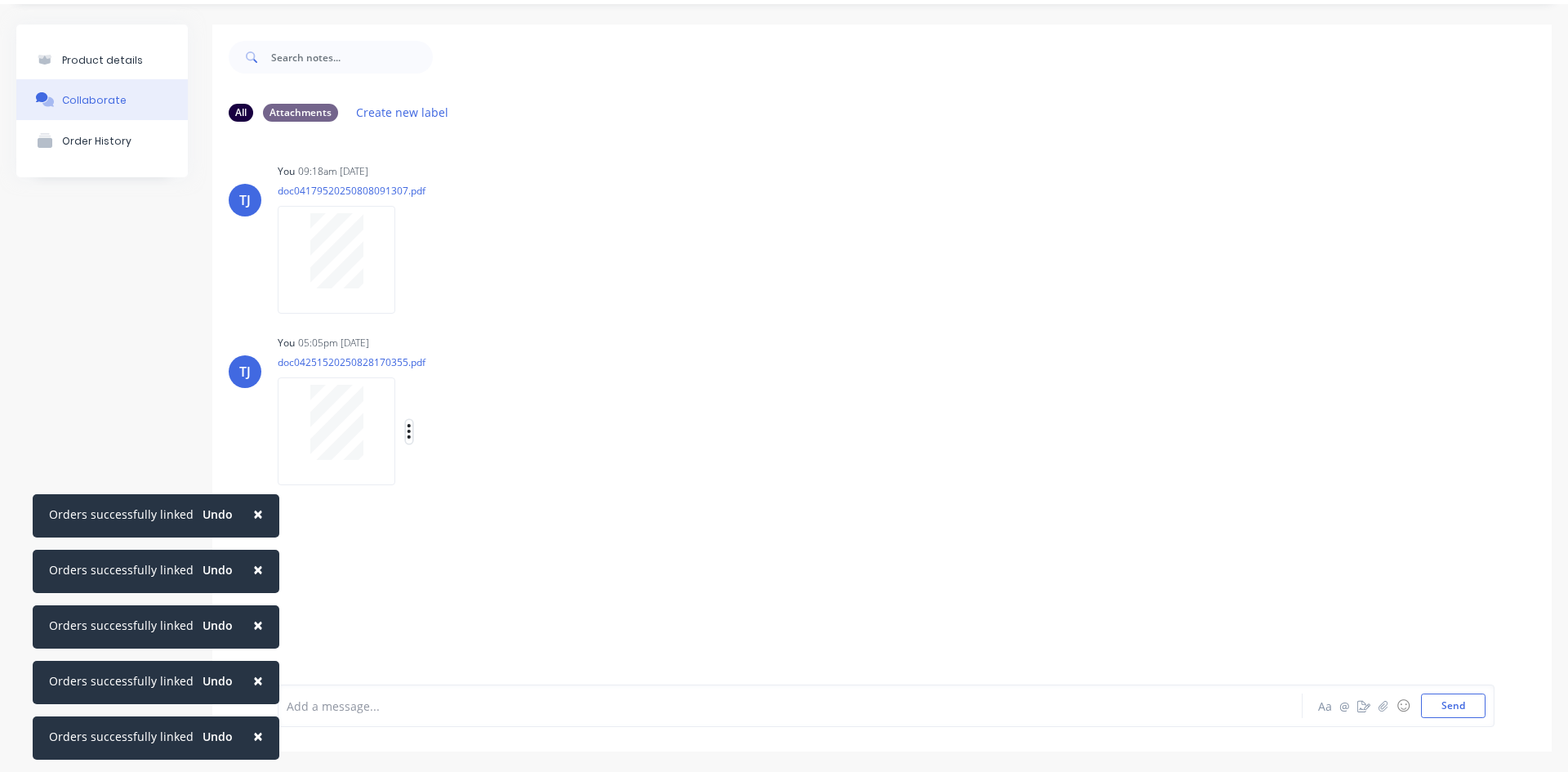
click at [408, 430] on icon "button" at bounding box center [409, 431] width 5 height 19
drag, startPoint x: 499, startPoint y: 484, endPoint x: 519, endPoint y: 481, distance: 20.2
click at [500, 484] on button "Auto-attach to new orders" at bounding box center [516, 475] width 184 height 38
click at [674, 466] on label at bounding box center [674, 466] width 0 height 0
click at [648, 478] on input "checkbox" at bounding box center [642, 474] width 13 height 16
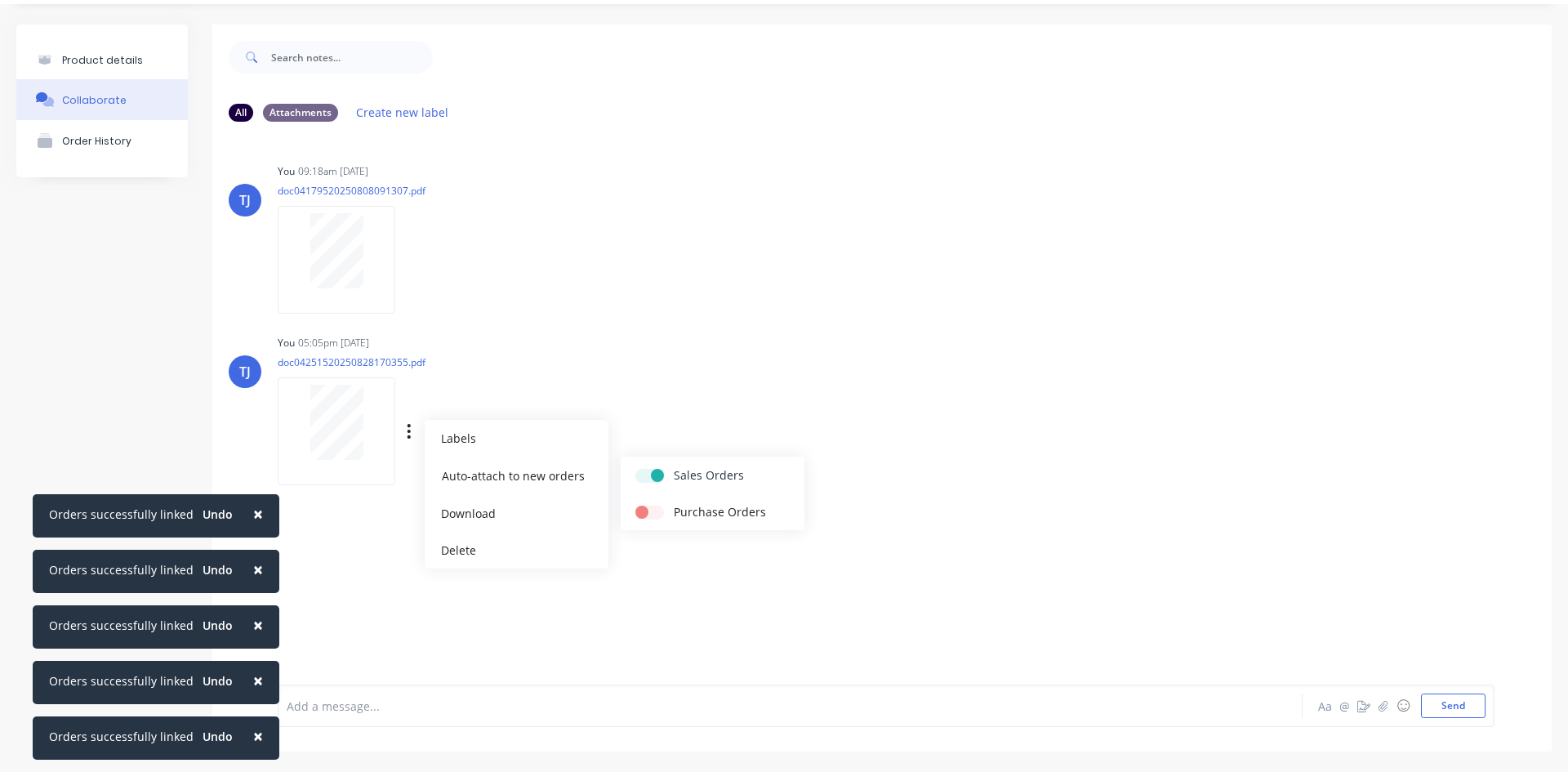
checkbox input "true"
click at [116, 57] on div "Product details" at bounding box center [102, 60] width 80 height 12
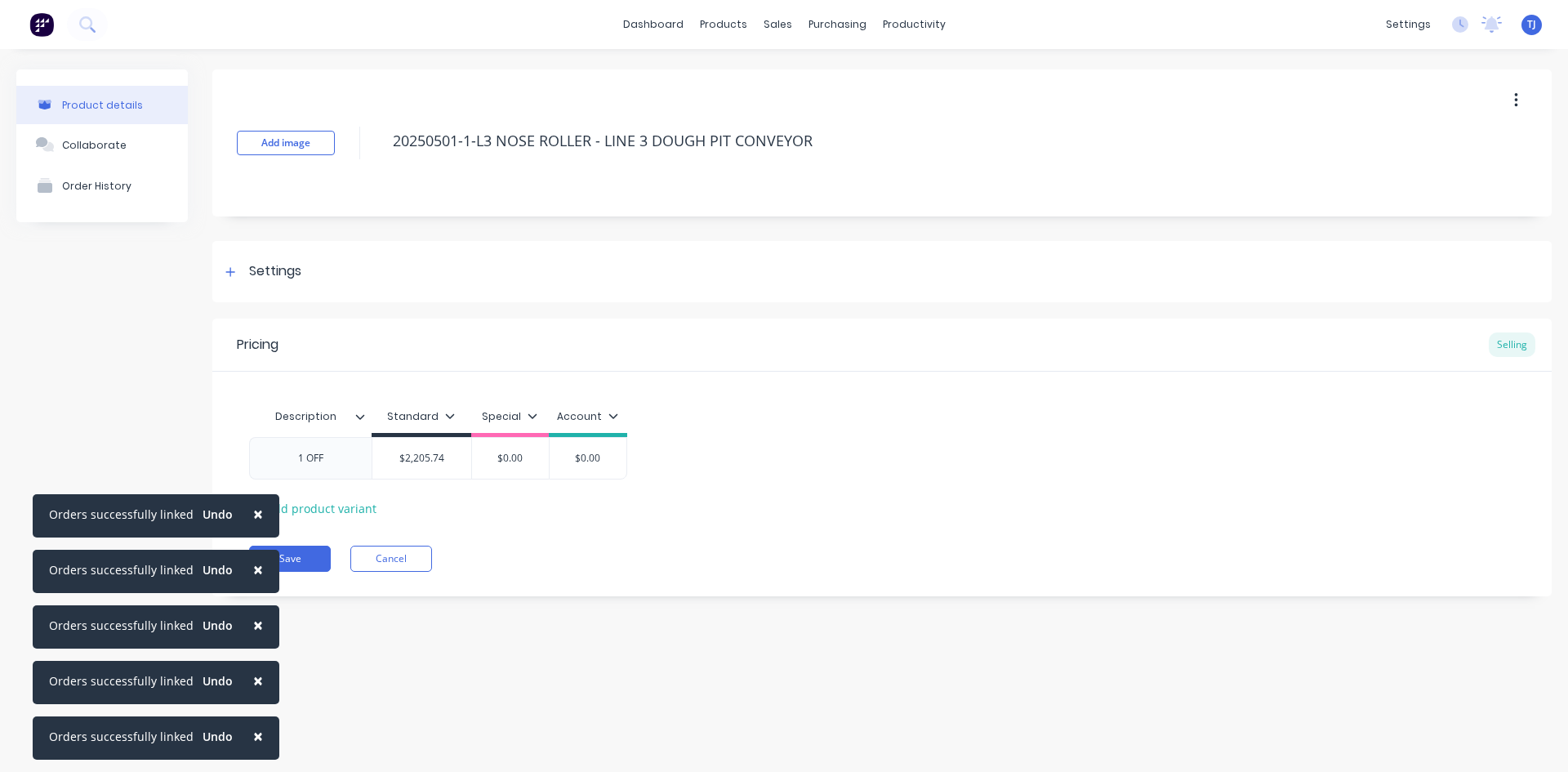
type textarea "x"
click at [809, 79] on div "Sales Orders" at bounding box center [838, 78] width 67 height 15
